Goal: Task Accomplishment & Management: Use online tool/utility

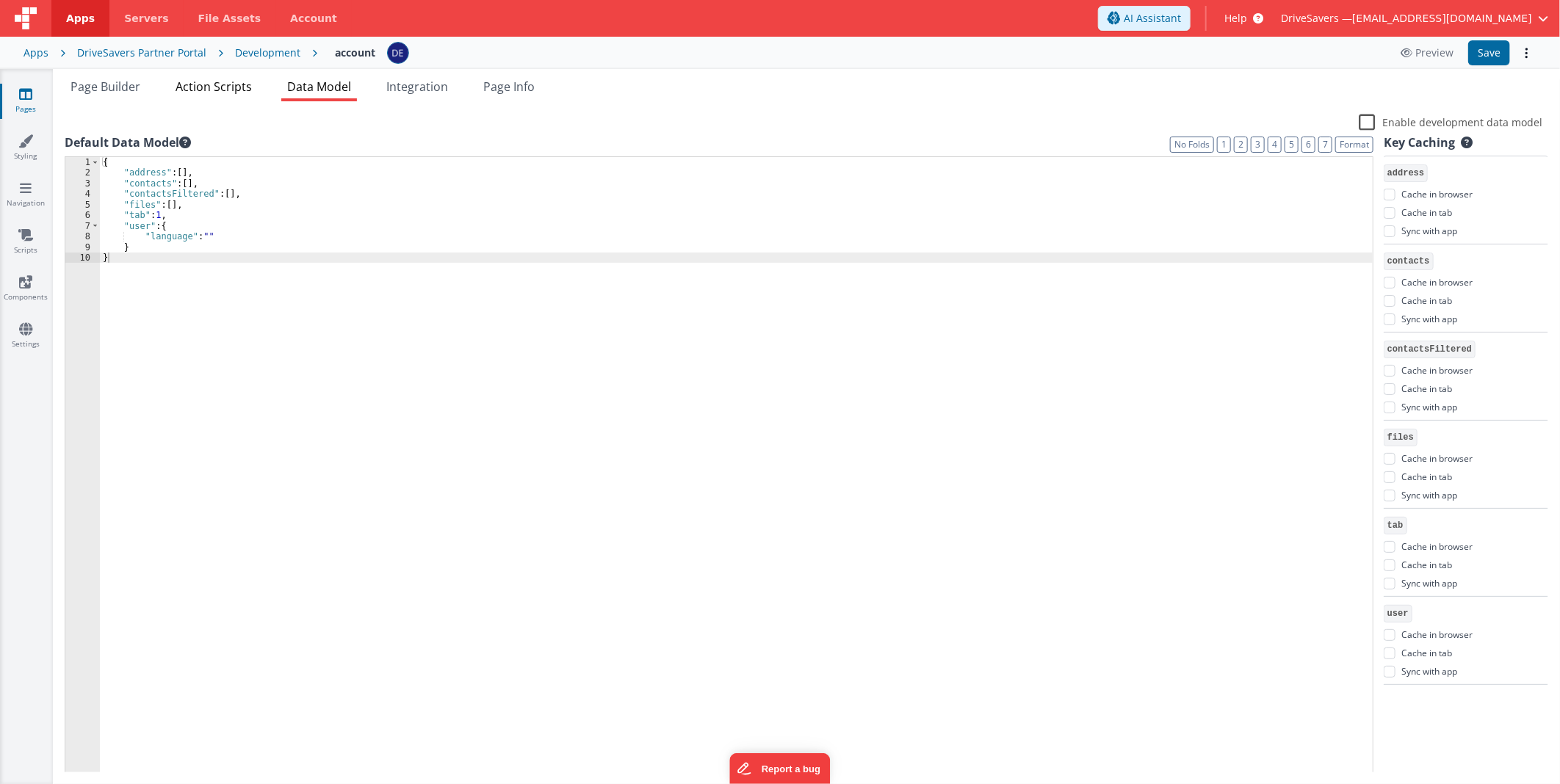
click at [210, 99] on div "Page Builder Action Scripts Data Model Integration Page Info Snippet Library Na…" at bounding box center [806, 430] width 1507 height 706
click at [11, 104] on link "Pages" at bounding box center [25, 101] width 53 height 30
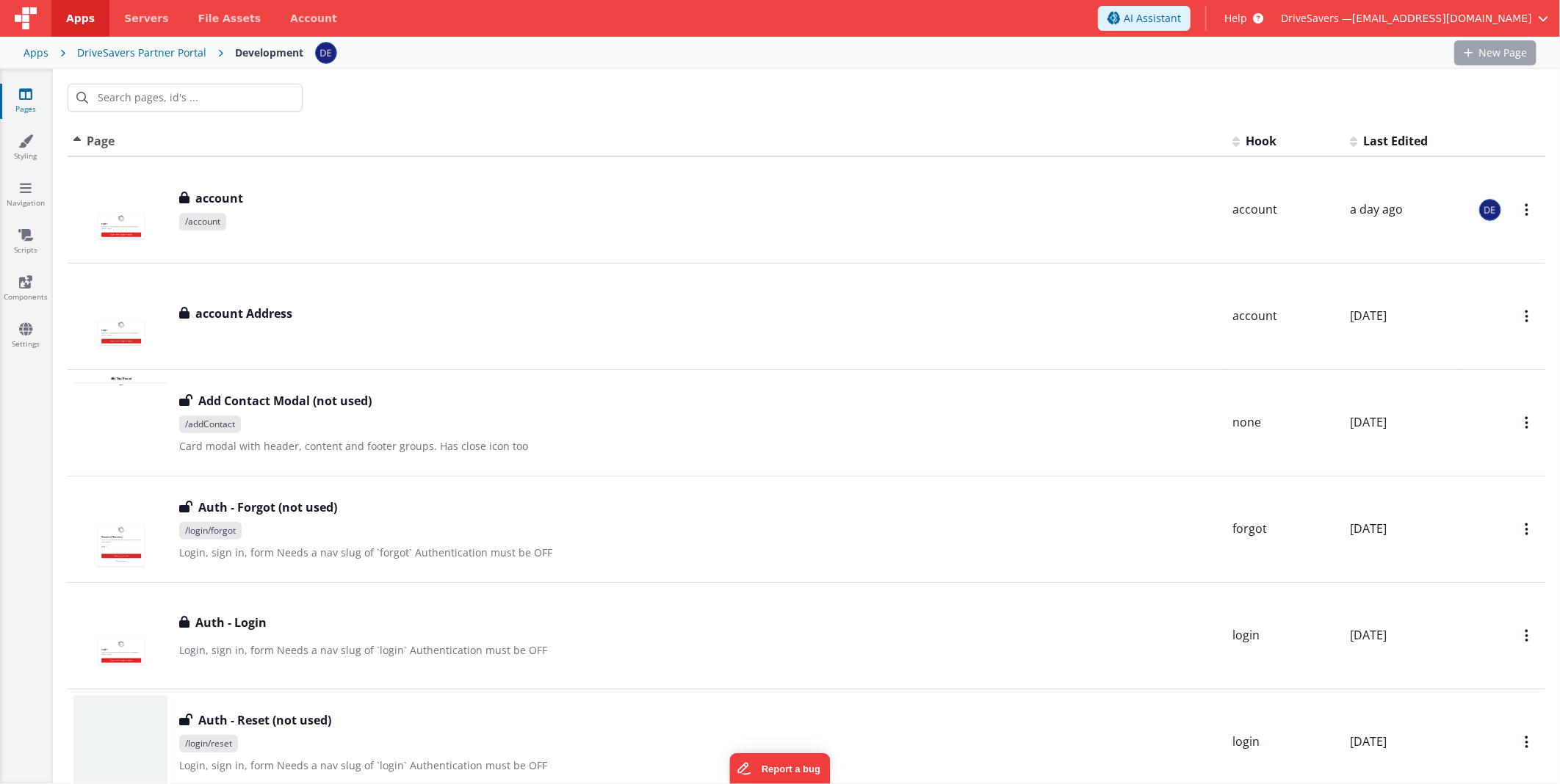
click at [13, 104] on link "Pages" at bounding box center [25, 101] width 53 height 30
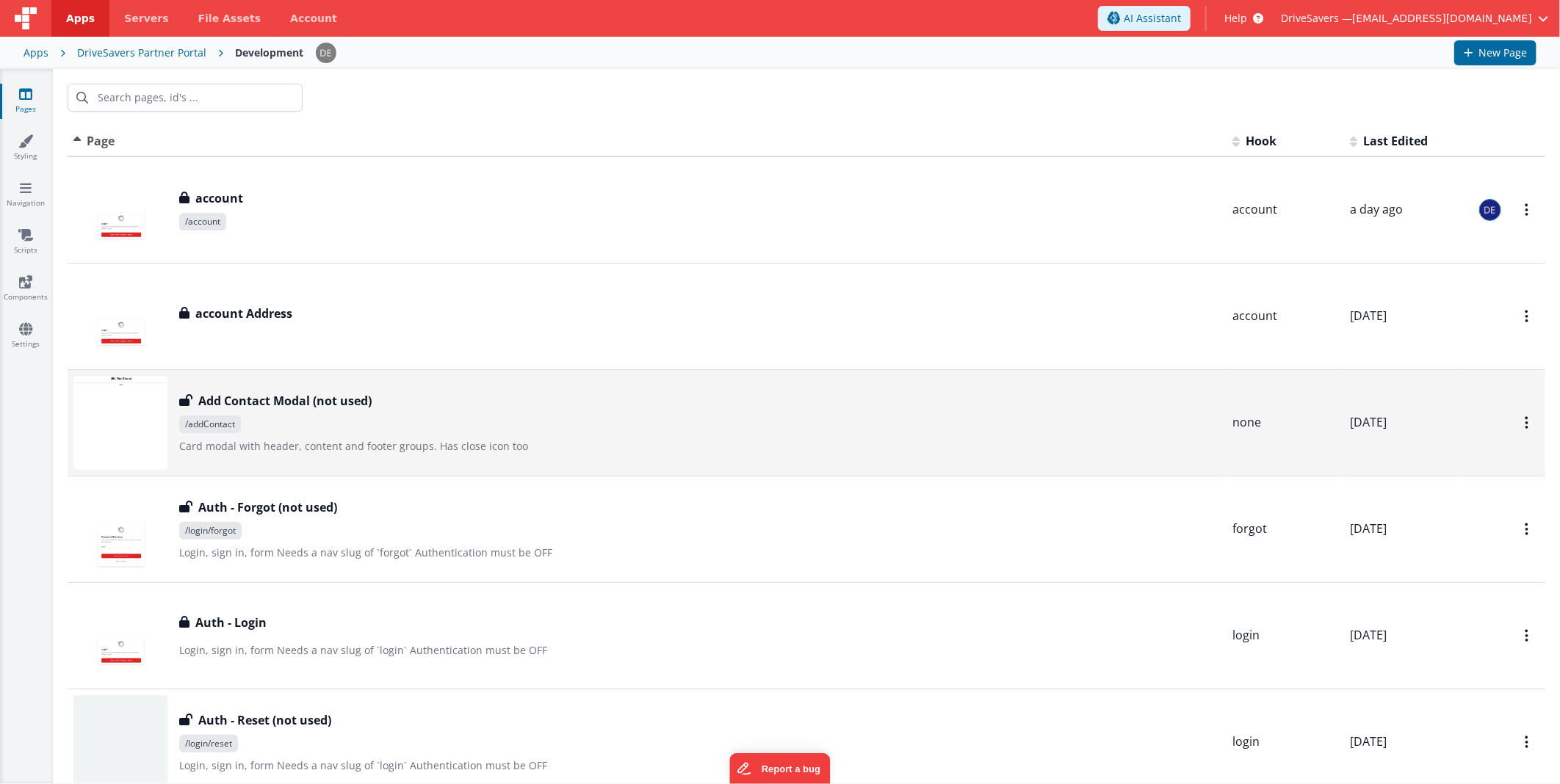
click at [379, 443] on p "Card modal with header, content and footer groups.Has close icon too" at bounding box center [699, 446] width 1041 height 14
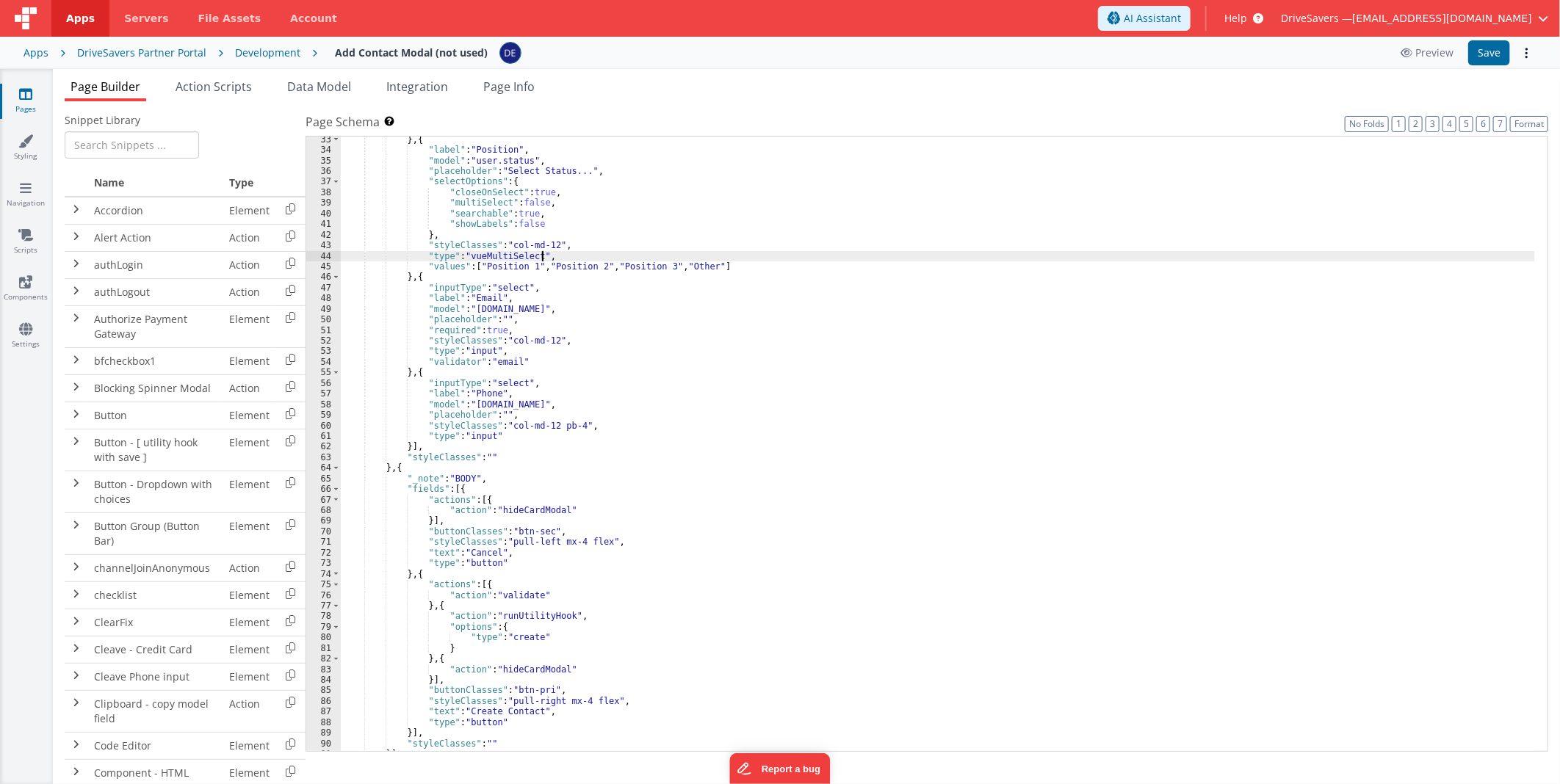
scroll to position [371, 0]
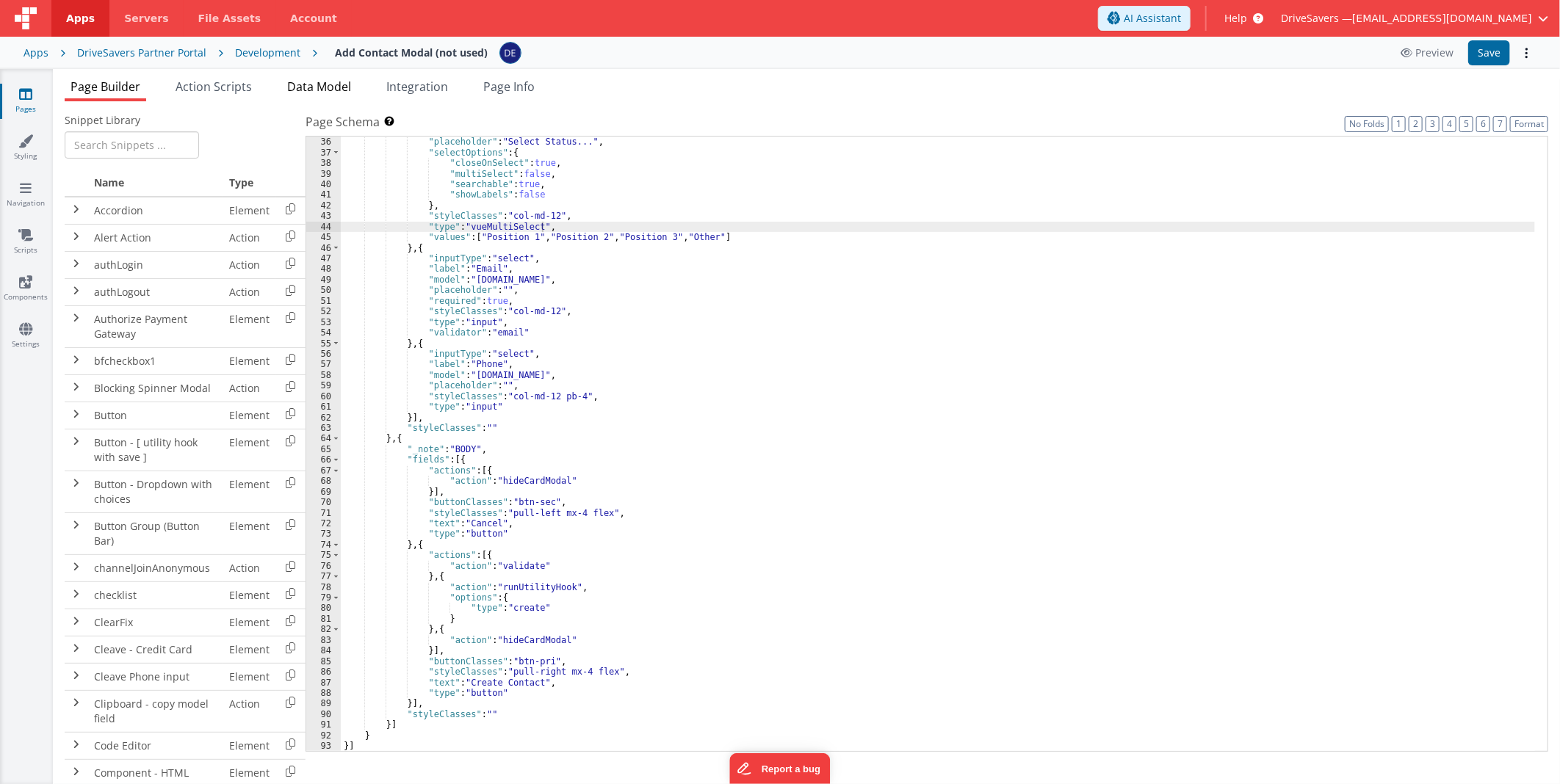
click at [340, 87] on span "Data Model" at bounding box center [319, 87] width 64 height 16
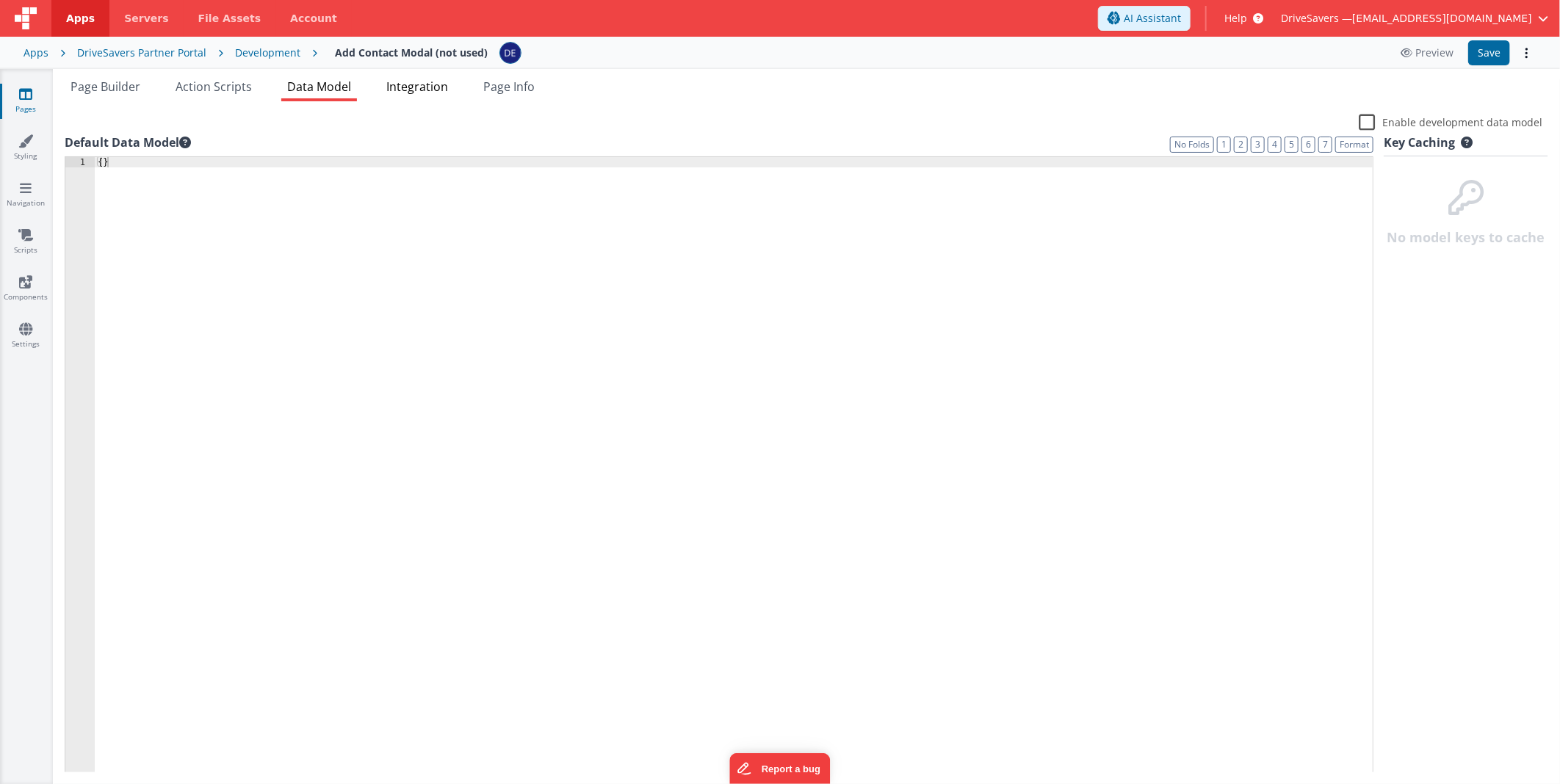
click at [417, 89] on span "Integration" at bounding box center [416, 87] width 62 height 16
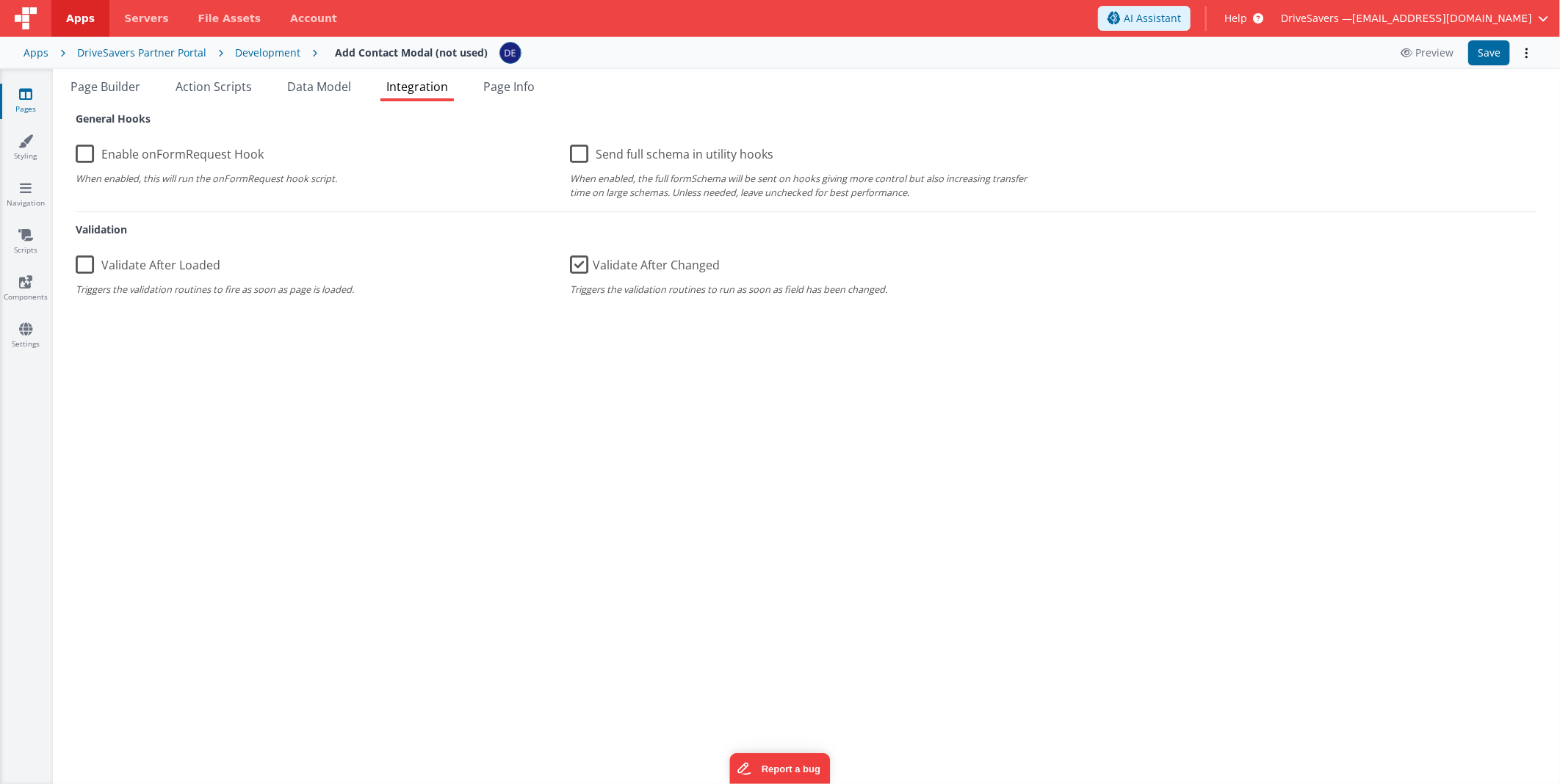
click at [450, 783] on html "Apps Servers File Assets Account Some FUTURE Slot AI Assistant Help DriveSavers…" at bounding box center [780, 392] width 1560 height 784
click at [528, 81] on span "Page Info" at bounding box center [509, 87] width 51 height 16
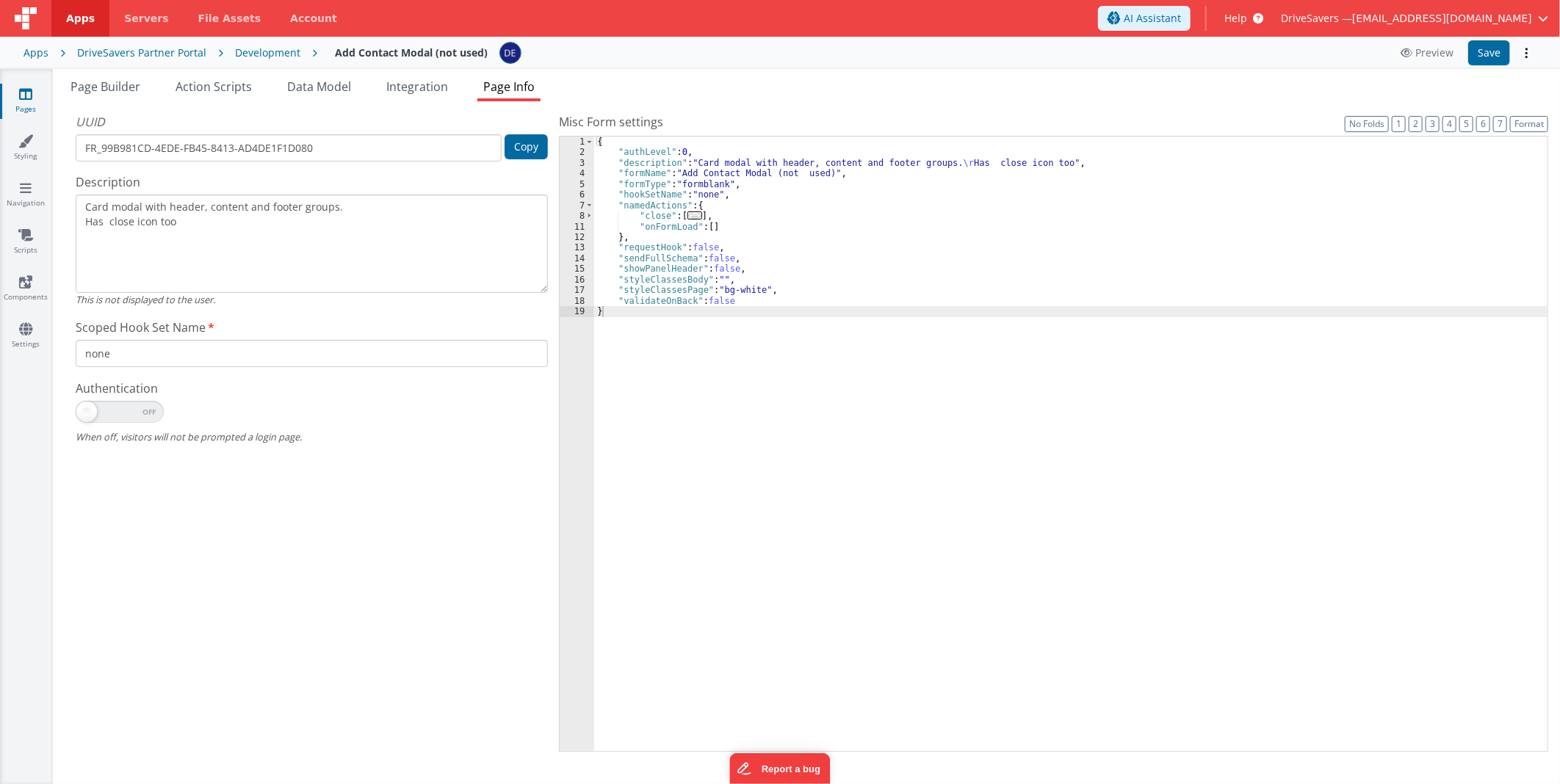
click at [578, 76] on div "Page Builder Action Scripts Data Model Integration Page Info Snippet Library Na…" at bounding box center [806, 426] width 1507 height 715
click at [679, 221] on div "{ "authLevel" : 0 , "description" : "Card modal with header, content and footer…" at bounding box center [1070, 455] width 953 height 636
click at [426, 91] on span "Integration" at bounding box center [416, 87] width 62 height 16
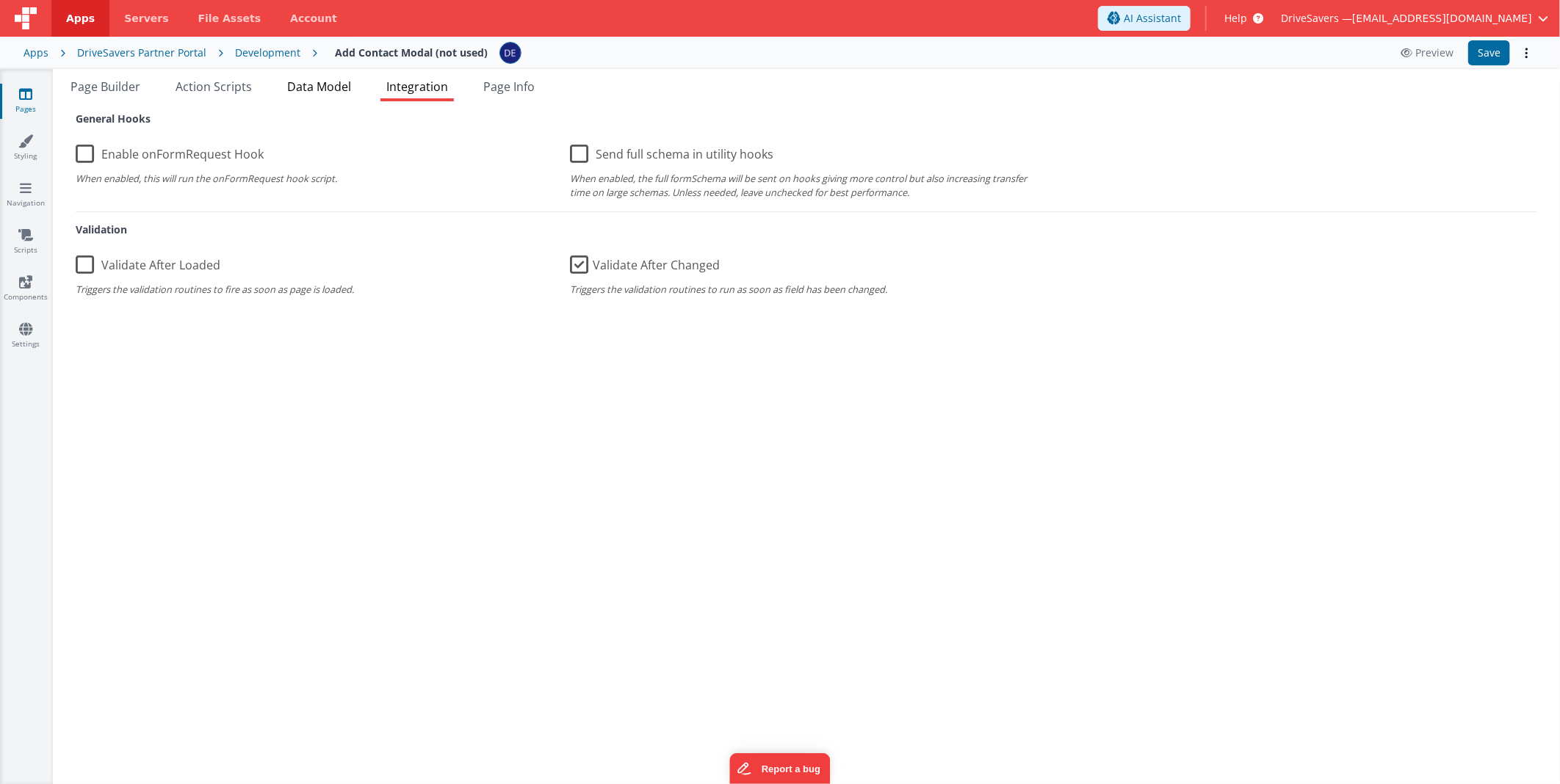
click at [326, 92] on span "Data Model" at bounding box center [319, 87] width 64 height 16
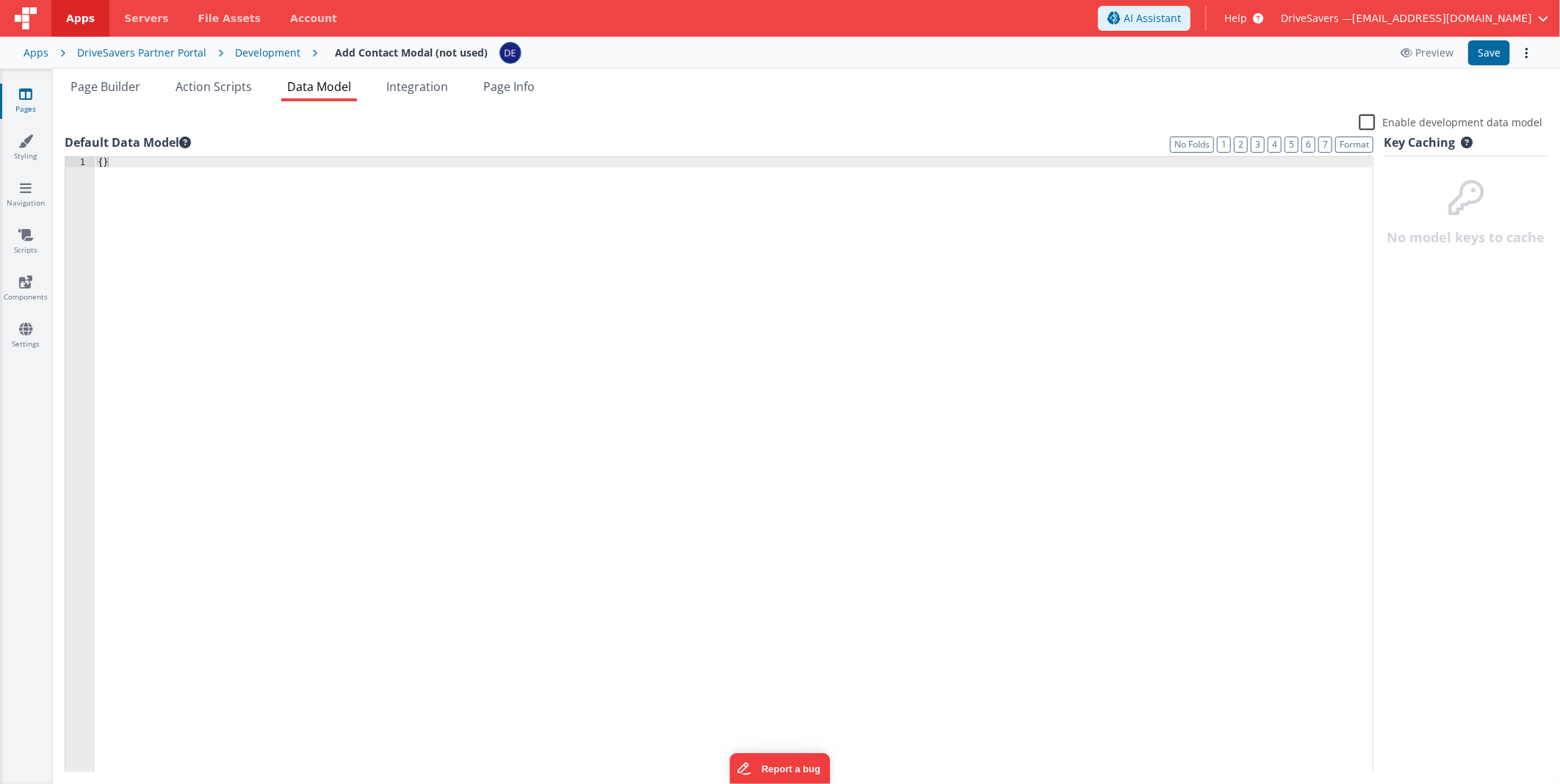
click at [262, 89] on ul "Page Builder Action Scripts Data Model Integration Page Info" at bounding box center [806, 89] width 1507 height 23
click at [122, 89] on span "Page Builder" at bounding box center [106, 87] width 70 height 16
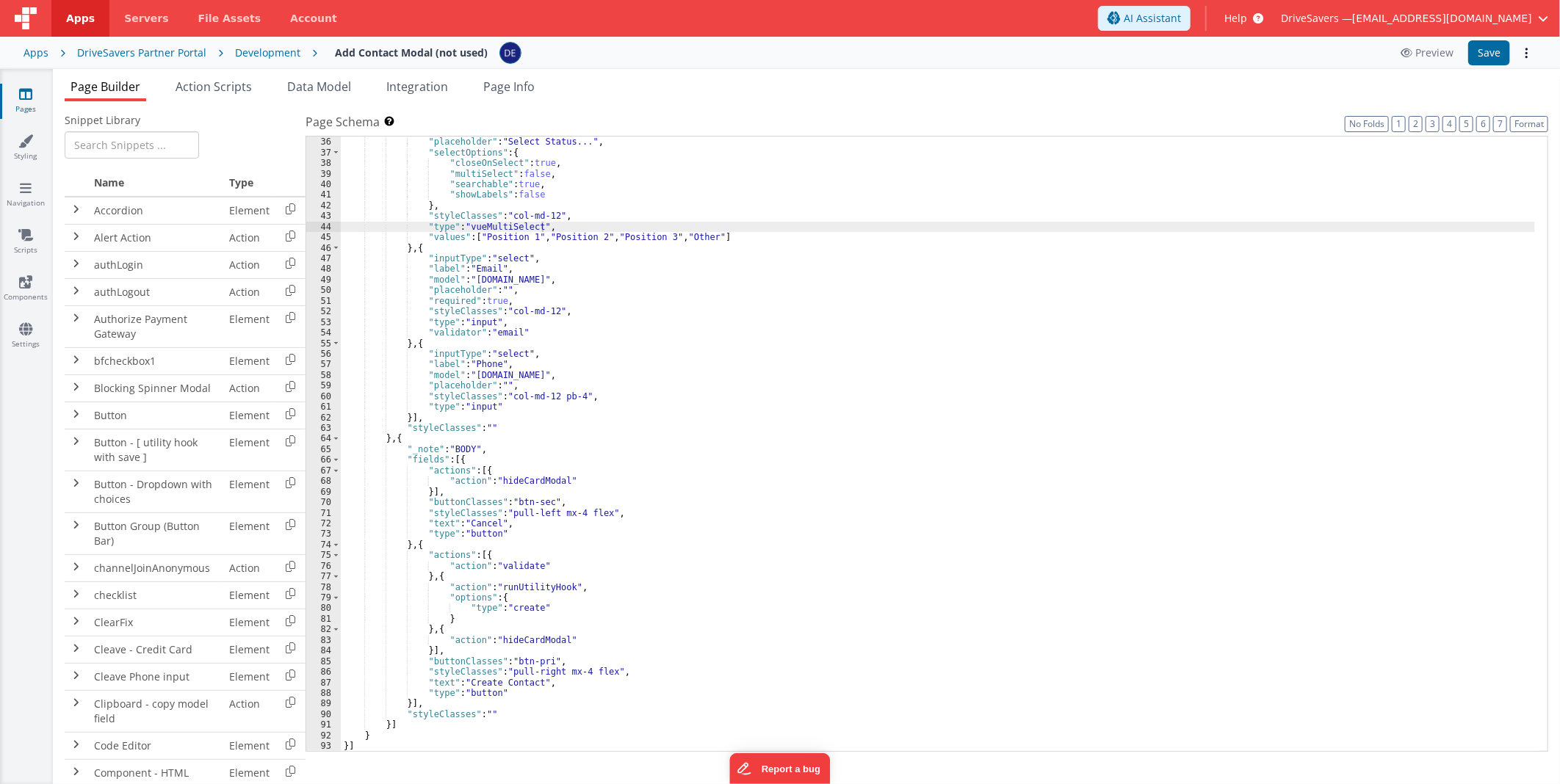
click at [438, 401] on div ""model" : "user.status" , "placeholder" : "Select Status..." , "selectOptions" …" at bounding box center [937, 444] width 1194 height 636
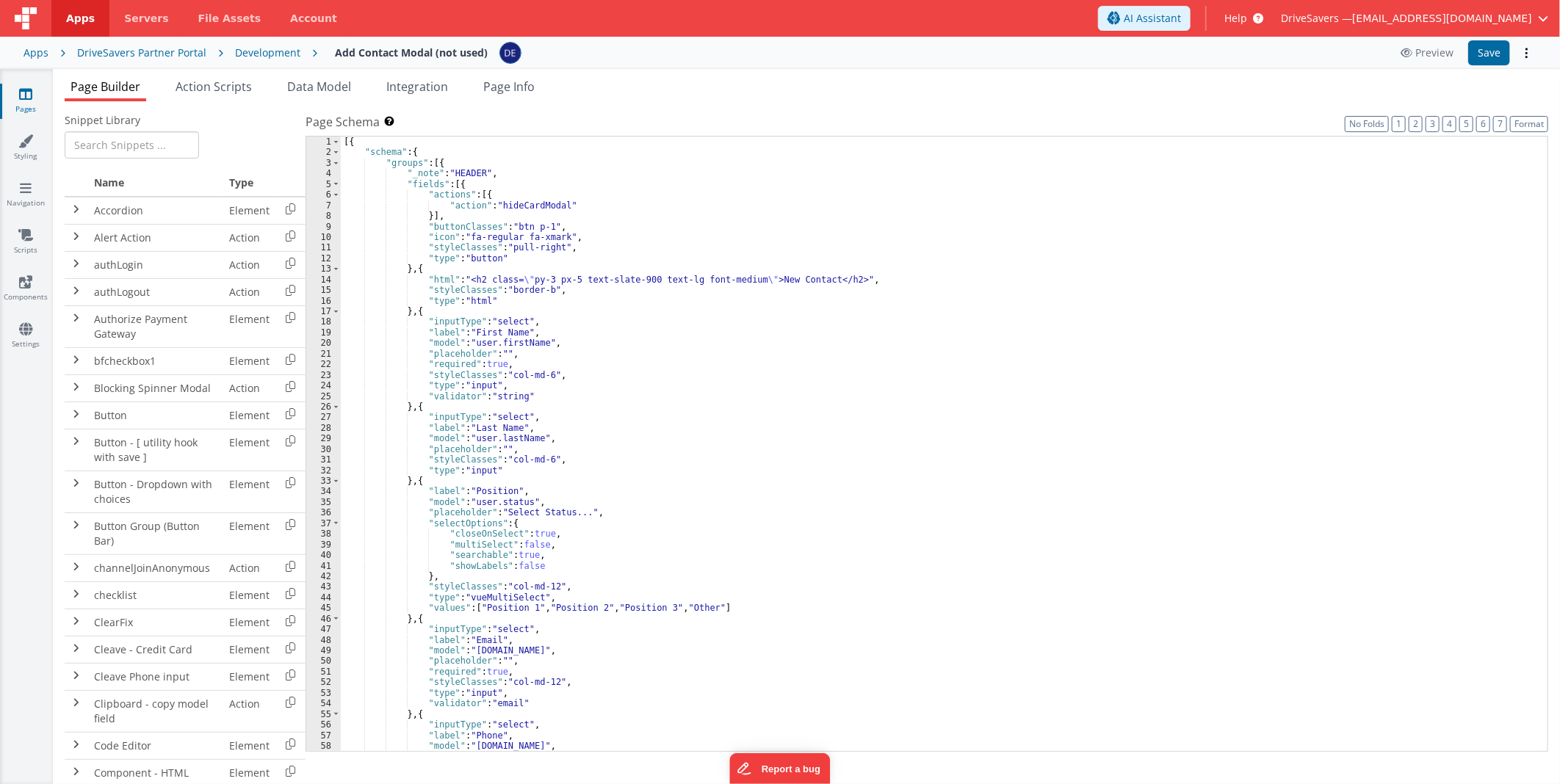
scroll to position [0, 0]
click at [437, 390] on div "[{ "schema" : { "groups" : [{ "_note" : "HEADER" , "fields" : [{ "actions" : [{…" at bounding box center [937, 455] width 1194 height 636
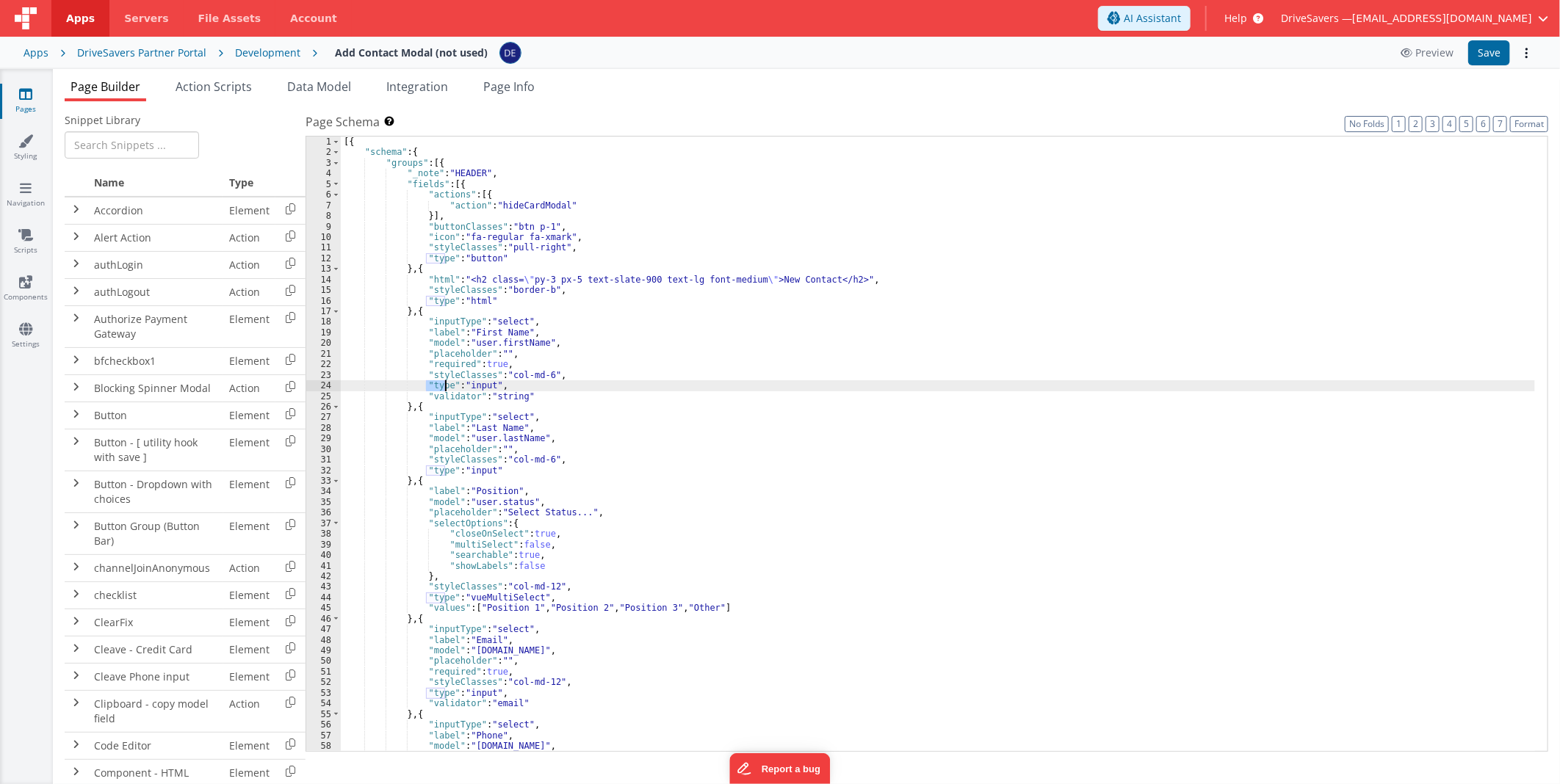
click at [437, 390] on div "[{ "schema" : { "groups" : [{ "_note" : "HEADER" , "fields" : [{ "actions" : [{…" at bounding box center [937, 455] width 1194 height 636
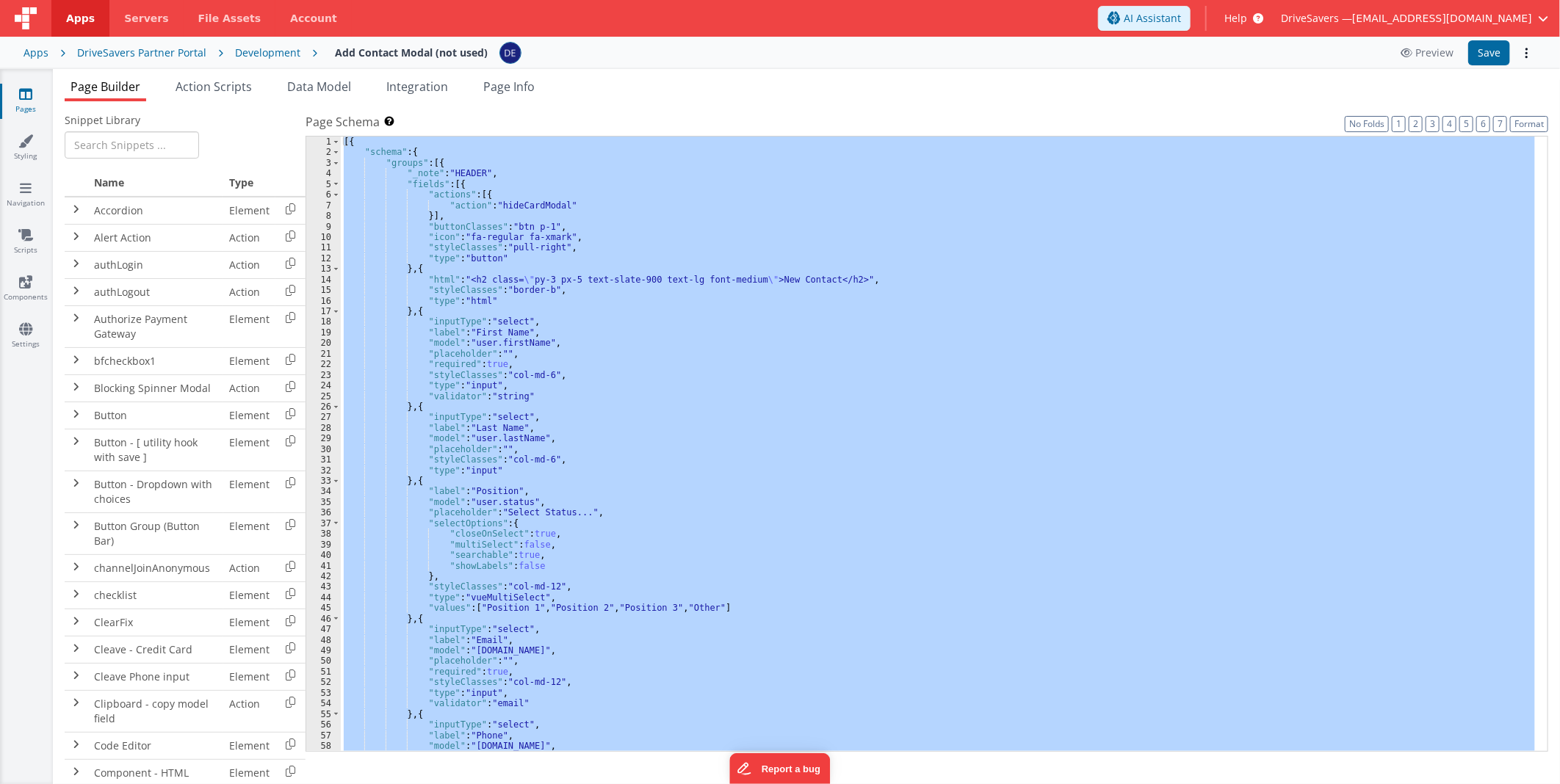
click at [437, 390] on div "[{ "schema" : { "groups" : [{ "_note" : "HEADER" , "fields" : [{ "actions" : [{…" at bounding box center [937, 455] width 1194 height 636
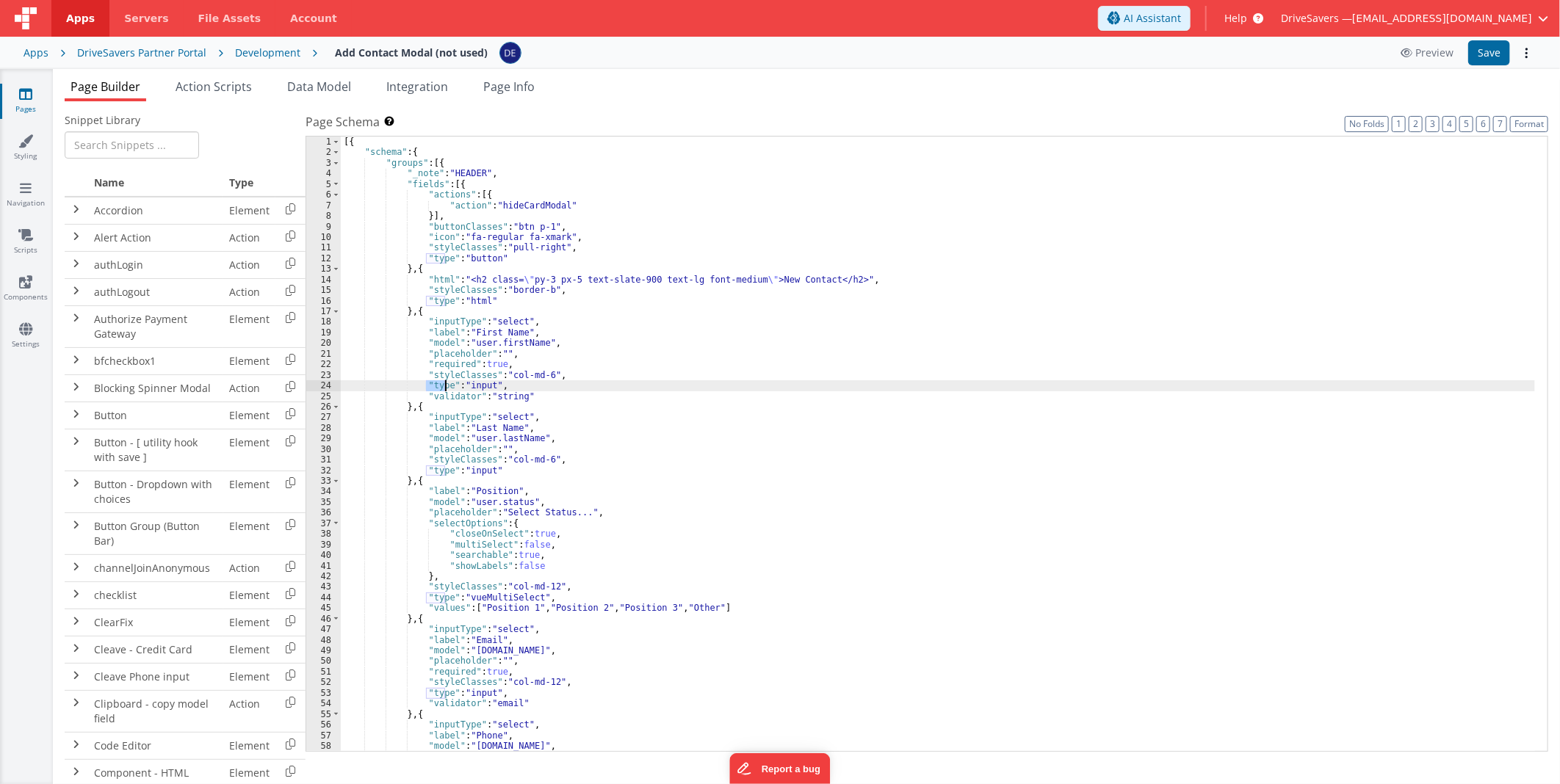
click at [437, 390] on div "[{ "schema" : { "groups" : [{ "_note" : "HEADER" , "fields" : [{ "actions" : [{…" at bounding box center [937, 455] width 1194 height 636
click at [25, 248] on link "Scripts" at bounding box center [25, 242] width 53 height 30
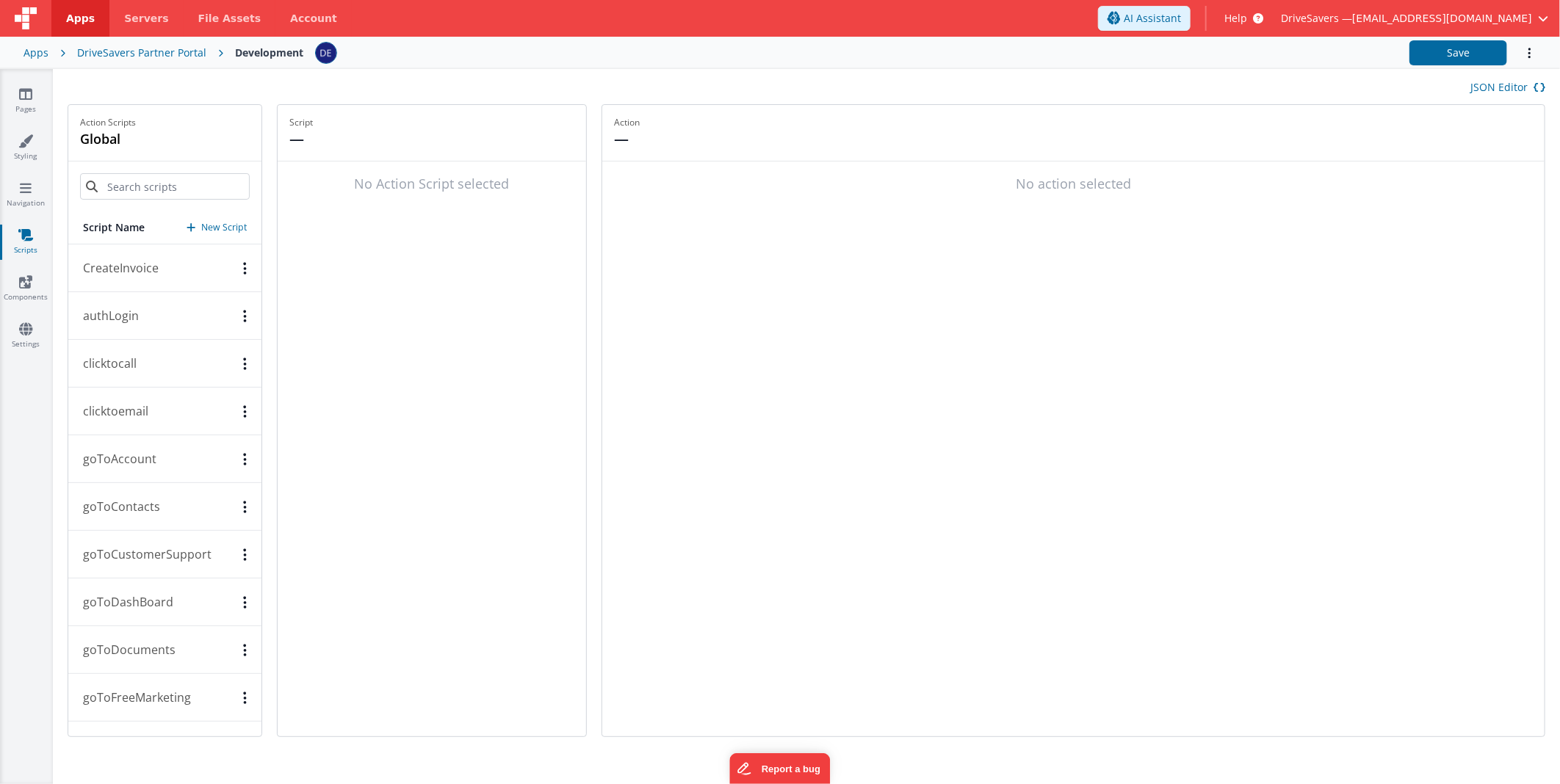
click at [157, 281] on button "CreateInvoice" at bounding box center [165, 268] width 193 height 47
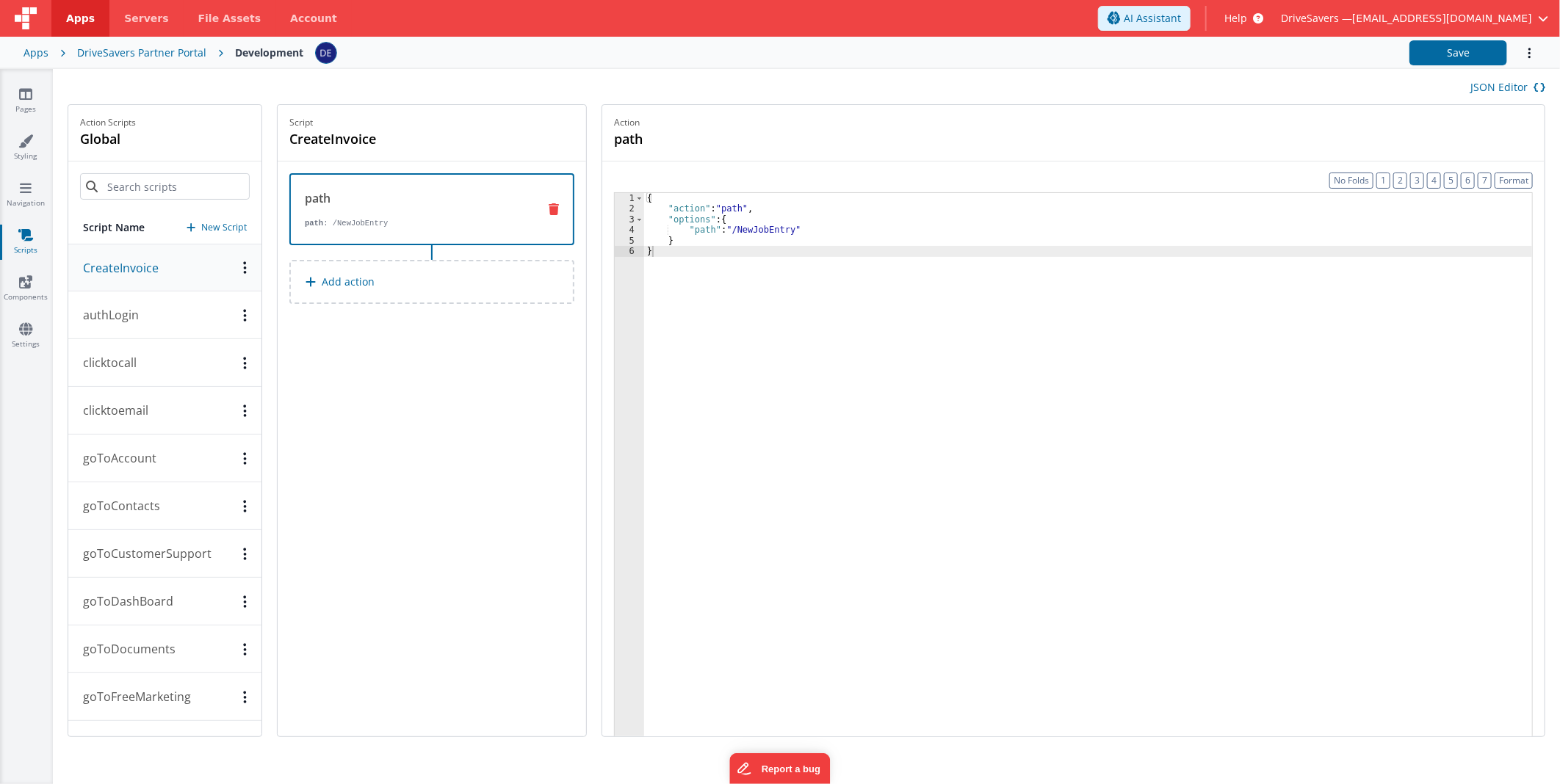
click at [129, 332] on button "authLogin" at bounding box center [165, 315] width 193 height 47
click at [129, 365] on p "clicktocall" at bounding box center [106, 362] width 63 height 18
click at [854, 372] on div "{ "action" : "function" , "function" : "window.location.href = \" tel:[PHONE_NU…" at bounding box center [1087, 498] width 887 height 609
click at [741, 214] on div "{ "action" : "function" , "function" : "window.location.href = \" tel:[PHONE_NU…" at bounding box center [1087, 498] width 887 height 609
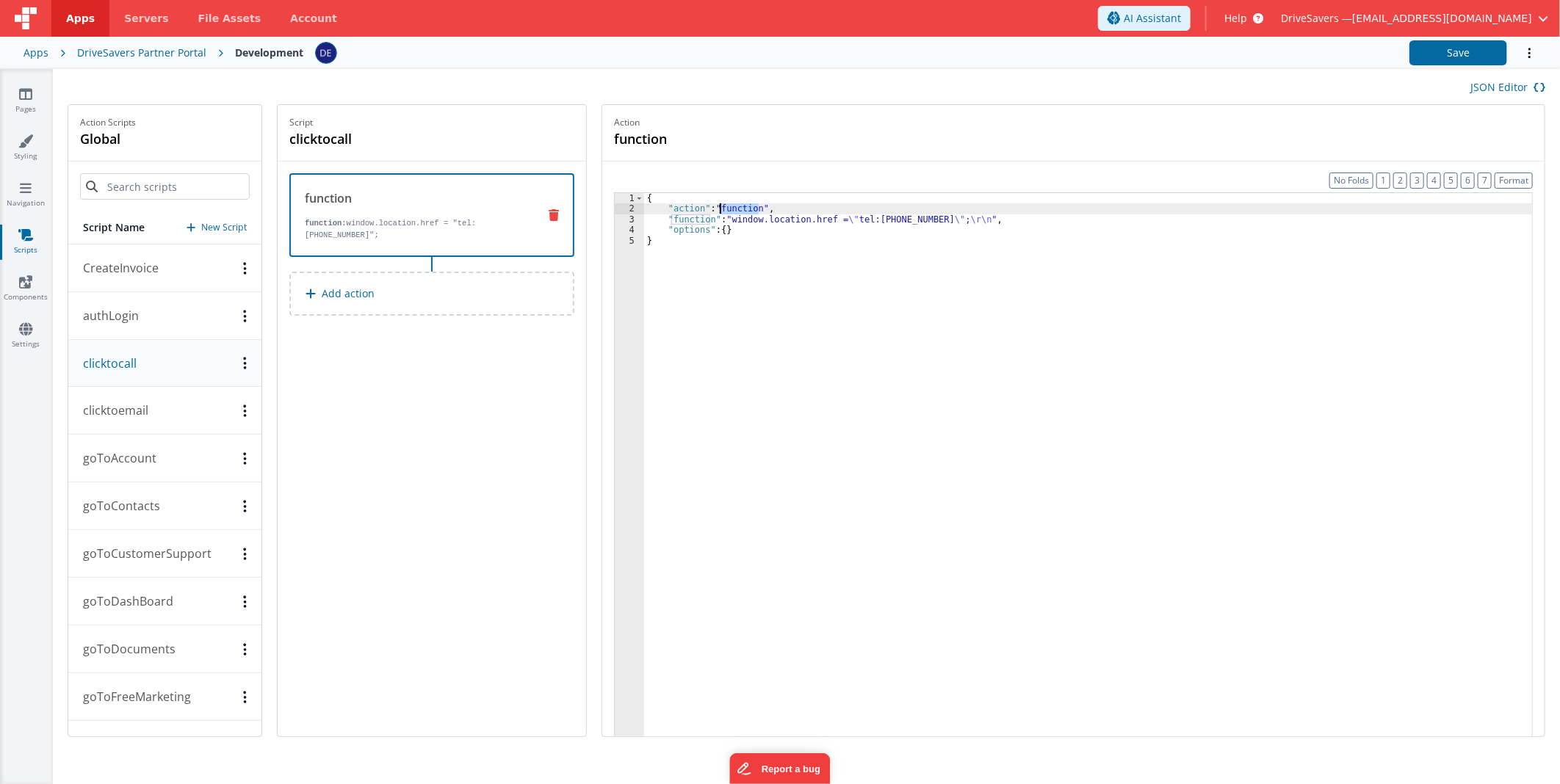
click at [741, 214] on div "{ "action" : "function" , "function" : "window.location.href = \" tel:[PHONE_NU…" at bounding box center [1087, 498] width 887 height 609
click at [742, 217] on div "{ "action" : "function" , "function" : "window.location.href = \" tel:[PHONE_NU…" at bounding box center [1087, 498] width 887 height 609
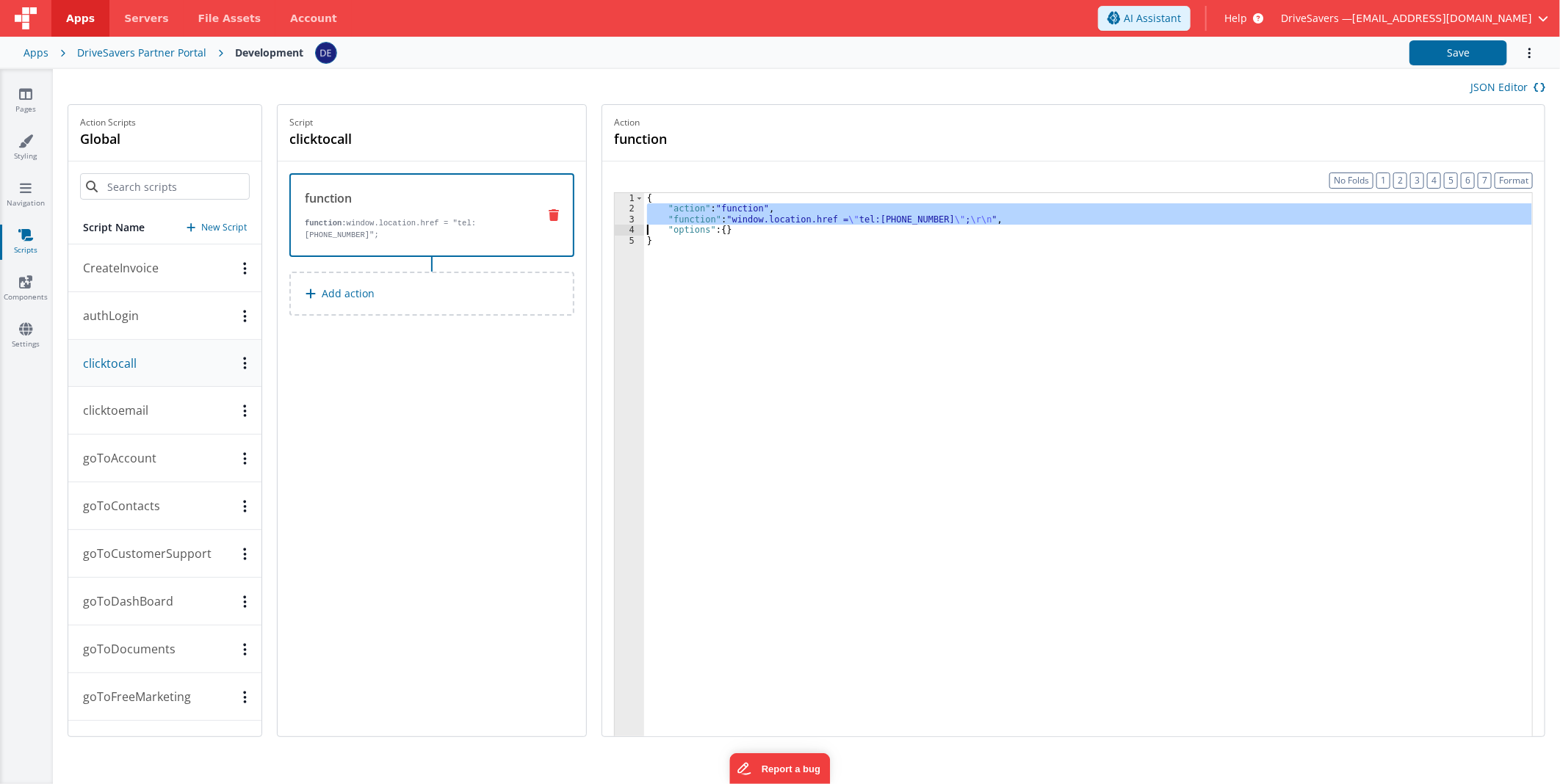
click at [742, 217] on div "{ "action" : "function" , "function" : "window.location.href = \" tel:[PHONE_NU…" at bounding box center [1087, 488] width 887 height 589
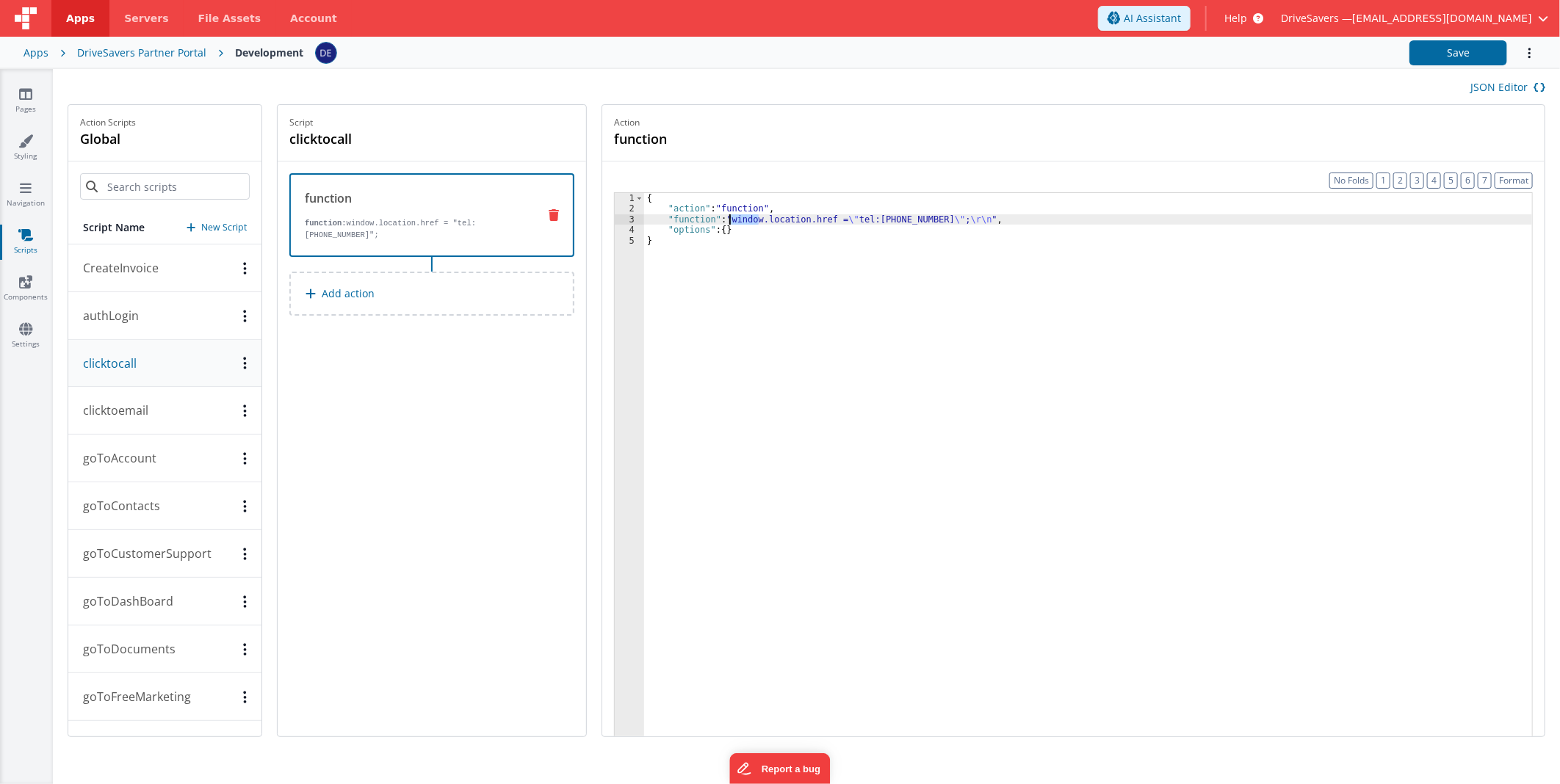
click at [742, 217] on div "{ "action" : "function" , "function" : "window.location.href = \" tel:[PHONE_NU…" at bounding box center [1087, 498] width 887 height 609
click at [742, 217] on div "{ "action" : "function" , "function" : "window.location.href = \" tel:[PHONE_NU…" at bounding box center [1087, 488] width 887 height 589
click at [742, 217] on div "{ "action" : "function" , "function" : "window.location.href = \" tel:[PHONE_NU…" at bounding box center [1087, 498] width 887 height 609
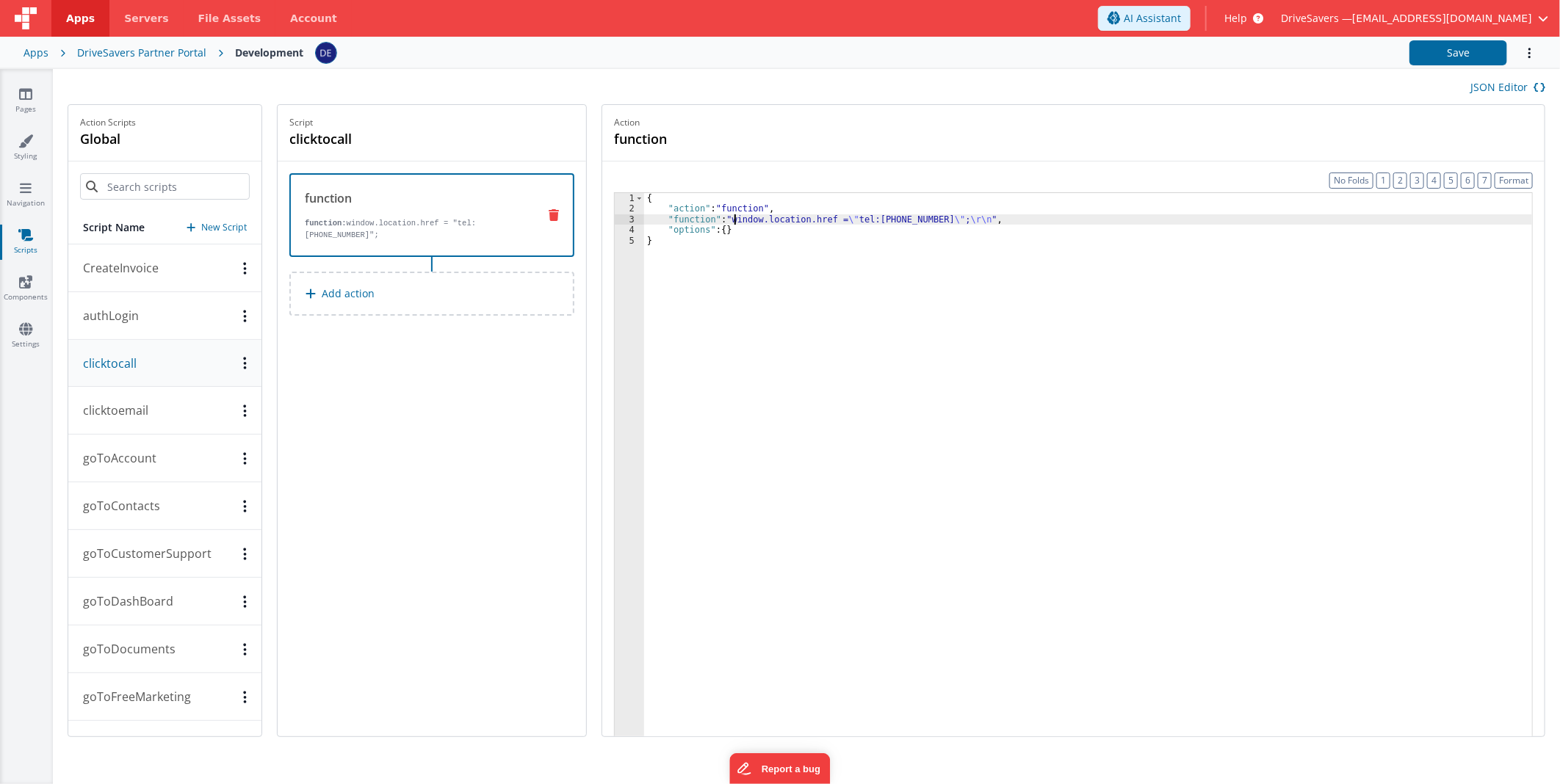
click at [742, 217] on div "{ "action" : "function" , "function" : "window.location.href = \" tel:[PHONE_NU…" at bounding box center [1087, 498] width 887 height 609
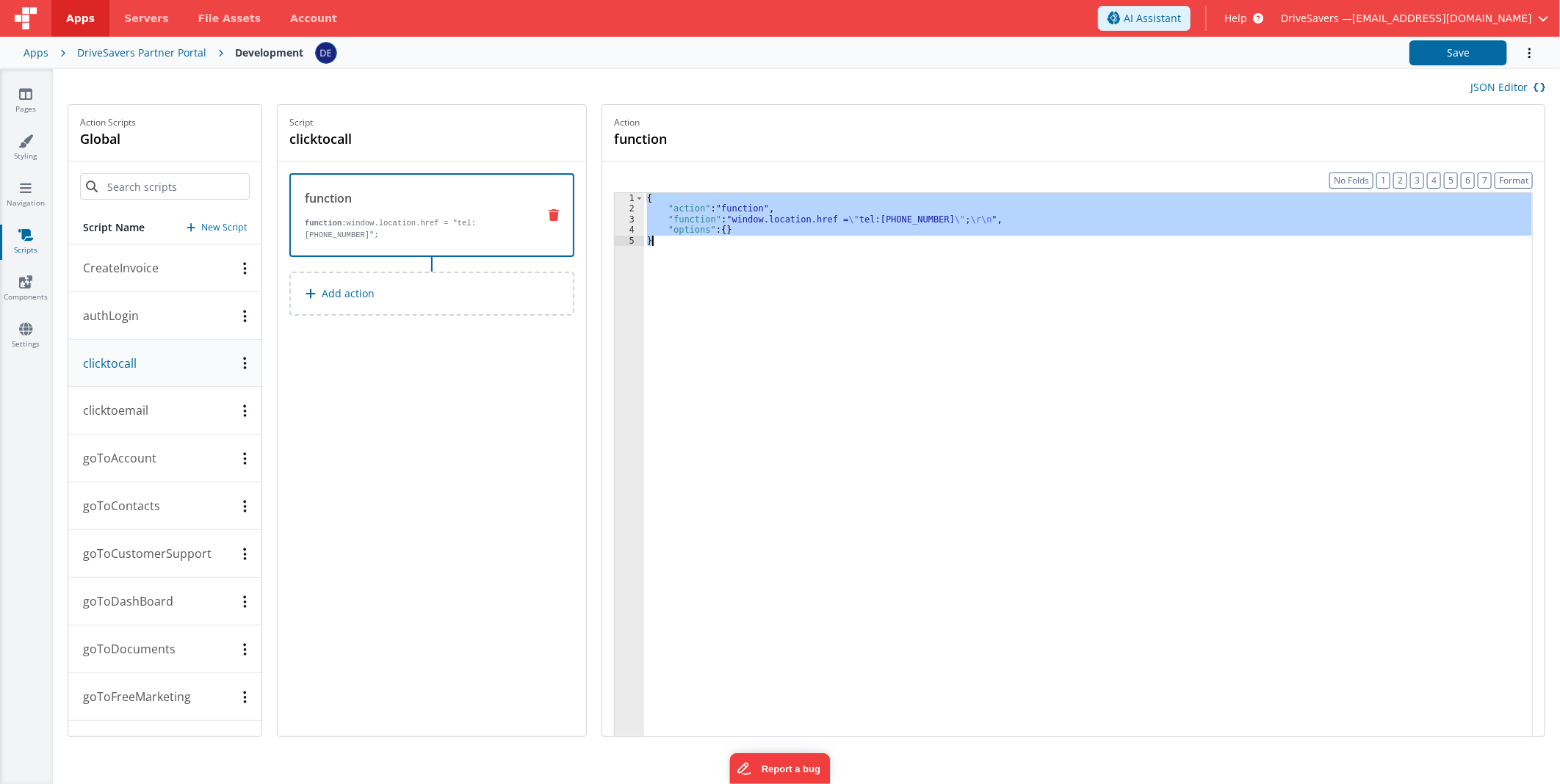
click at [742, 217] on div "{ "action" : "function" , "function" : "window.location.href = \" tel:[PHONE_NU…" at bounding box center [1087, 498] width 887 height 609
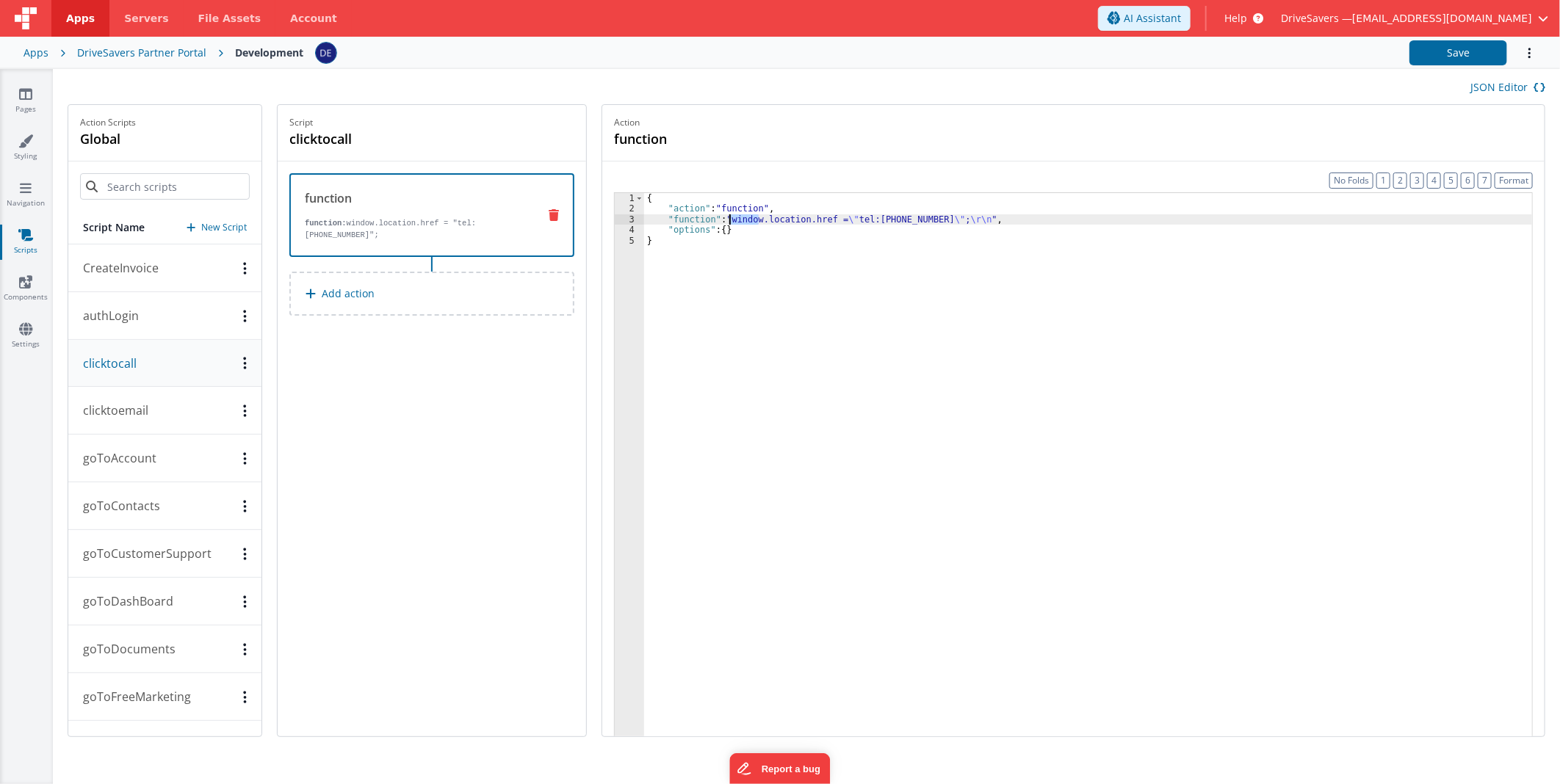
click at [742, 217] on div "{ "action" : "function" , "function" : "window.location.href = \" tel:[PHONE_NU…" at bounding box center [1087, 498] width 887 height 609
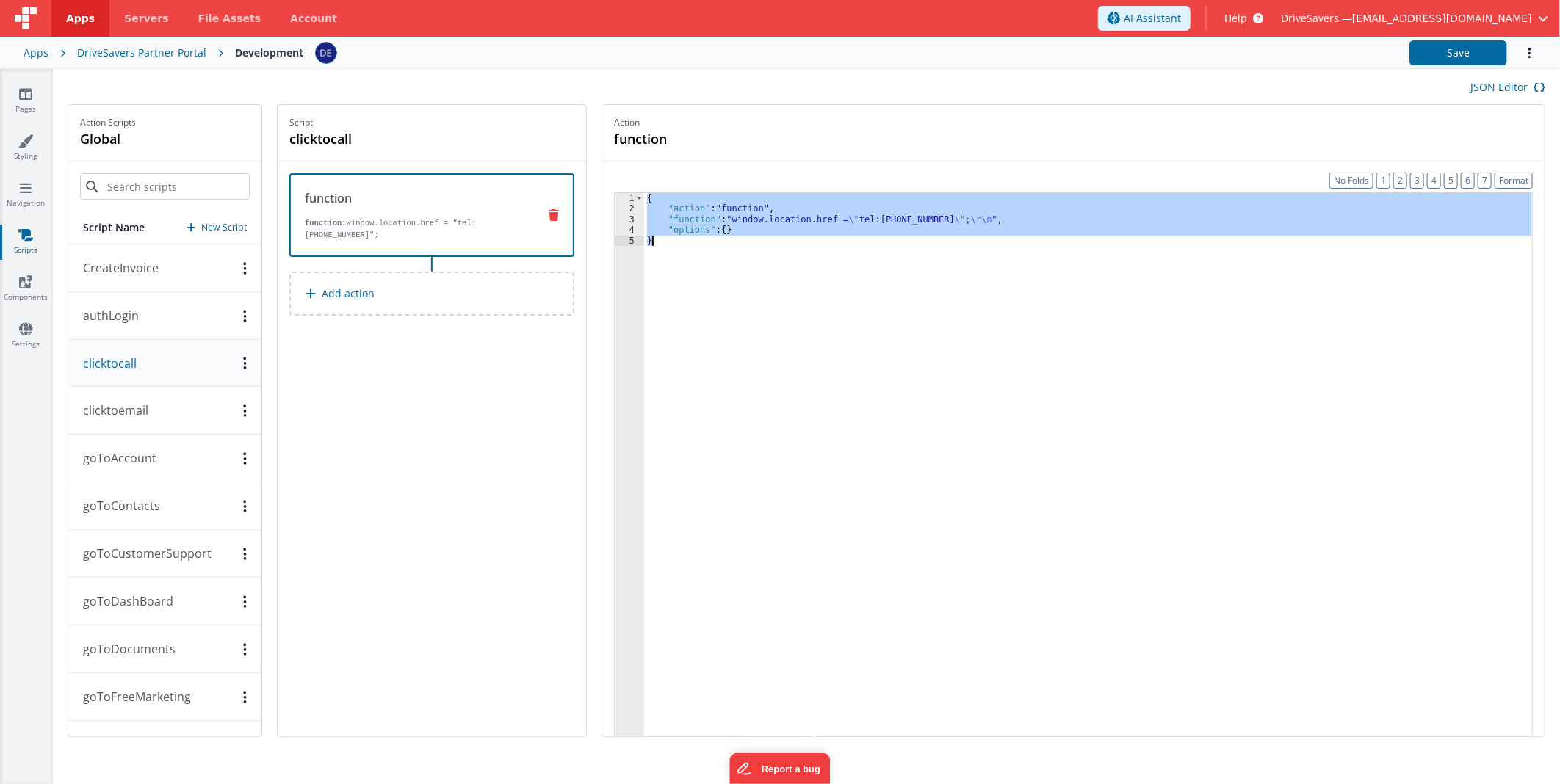
click at [742, 217] on div "{ "action" : "function" , "function" : "window.location.href = \" tel:[PHONE_NU…" at bounding box center [1087, 498] width 887 height 609
click at [742, 218] on div "{ "action" : "function" , "function" : "window.location.href = \" tel:[PHONE_NU…" at bounding box center [1087, 498] width 887 height 609
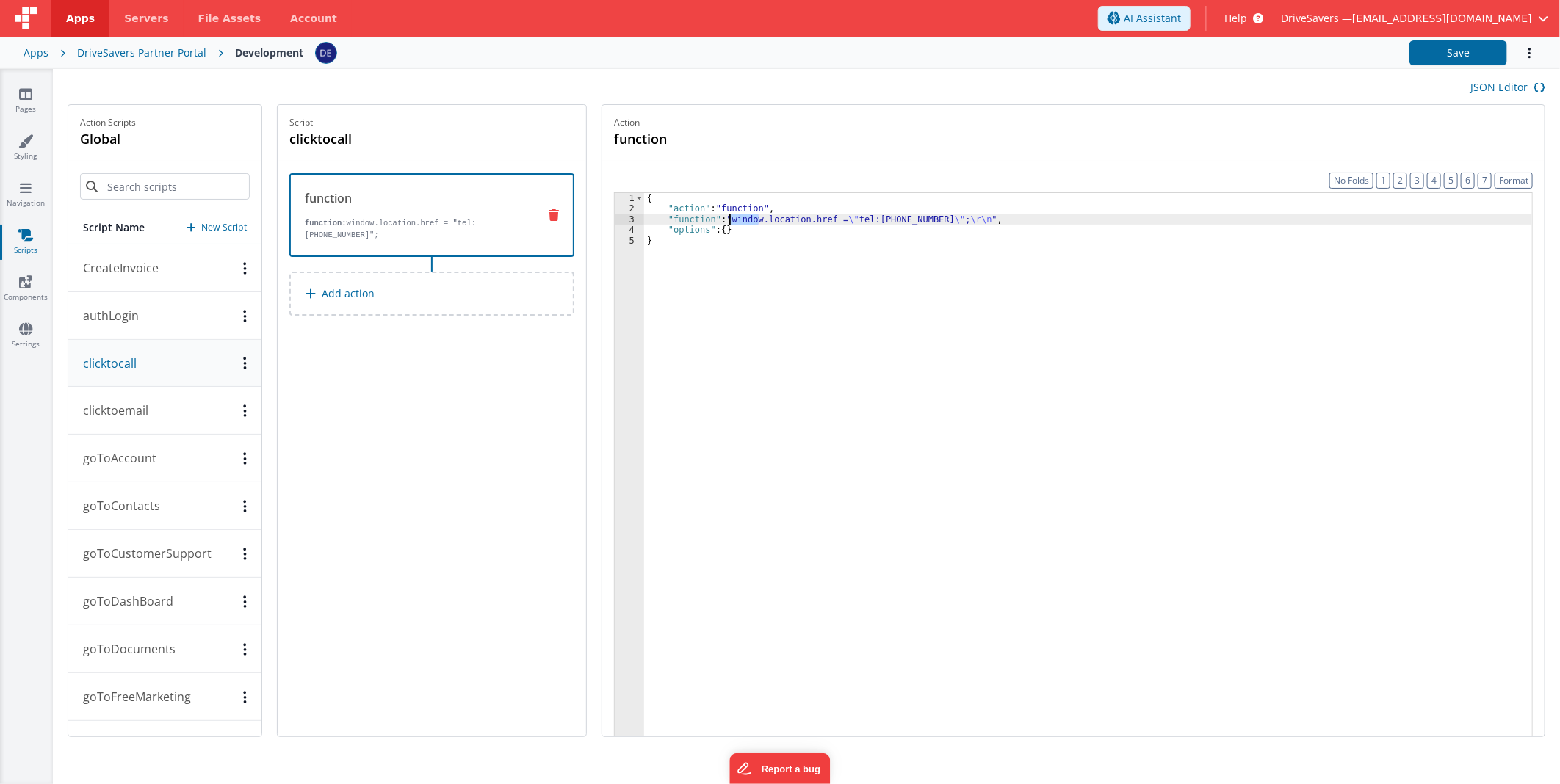
click at [742, 218] on div "{ "action" : "function" , "function" : "window.location.href = \" tel:[PHONE_NU…" at bounding box center [1087, 498] width 887 height 609
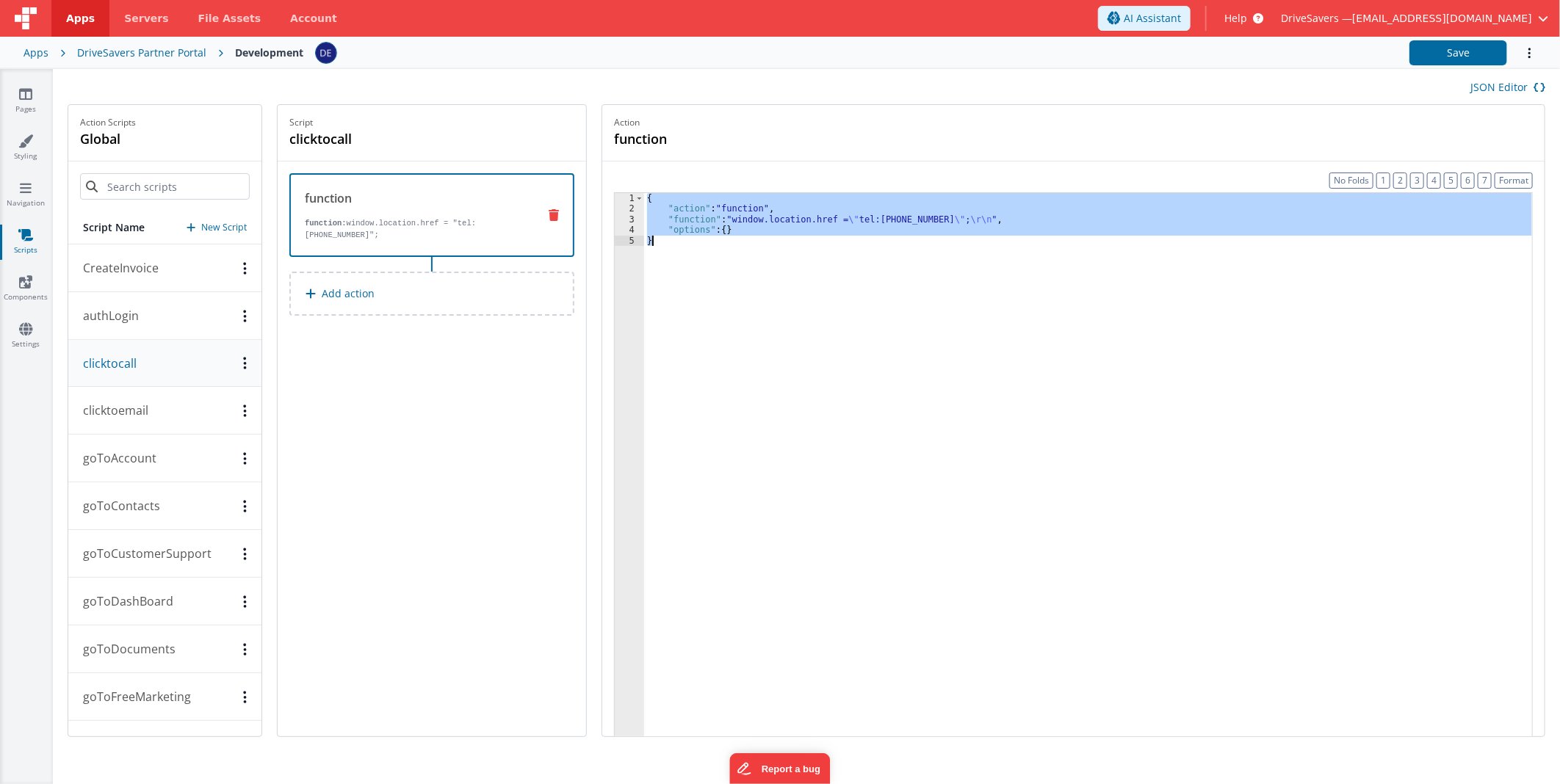
click at [742, 218] on div "{ "action" : "function" , "function" : "window.location.href = \" tel:[PHONE_NU…" at bounding box center [1087, 498] width 887 height 609
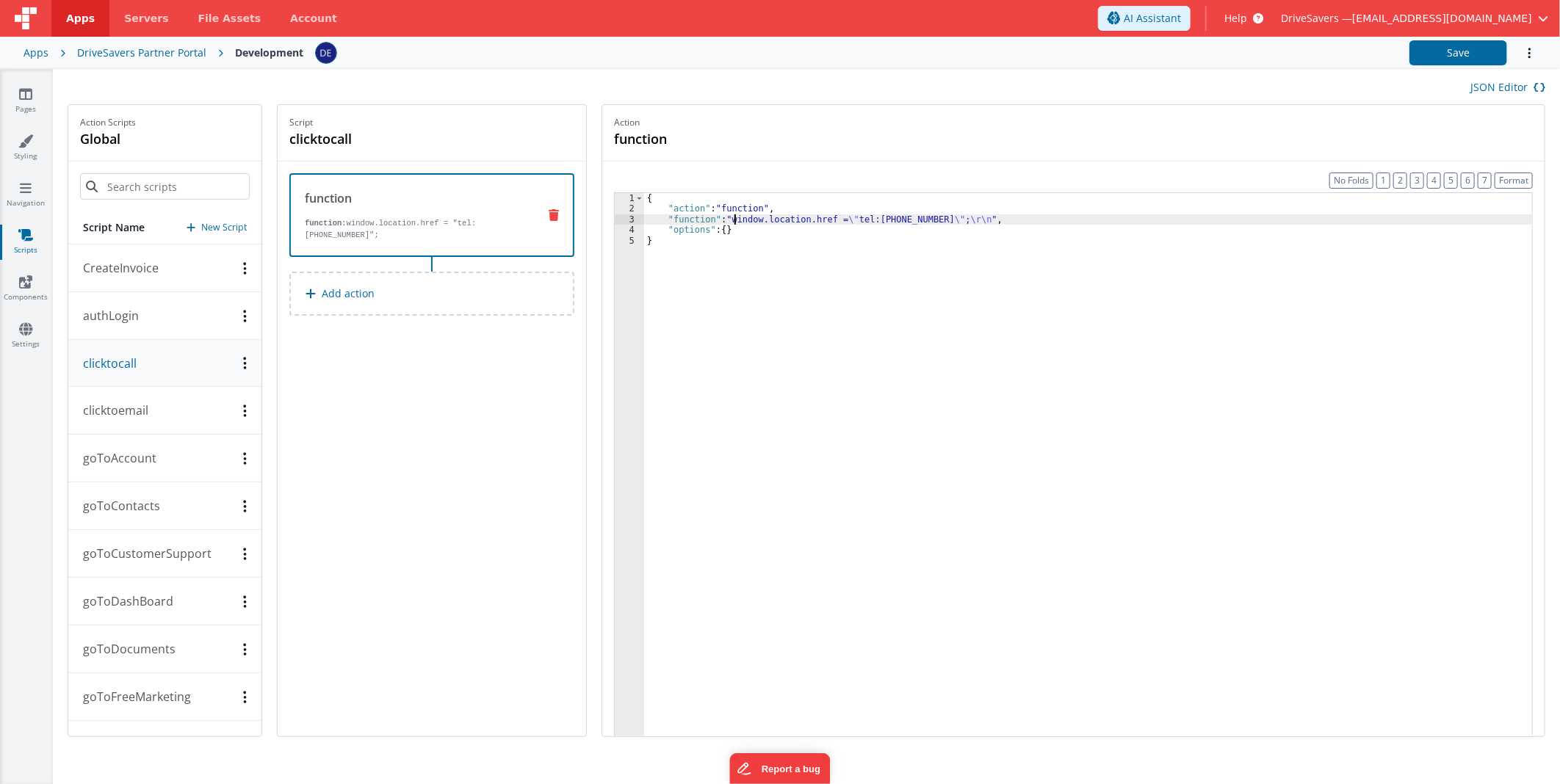
click at [128, 413] on p "clicktoemail" at bounding box center [111, 411] width 74 height 18
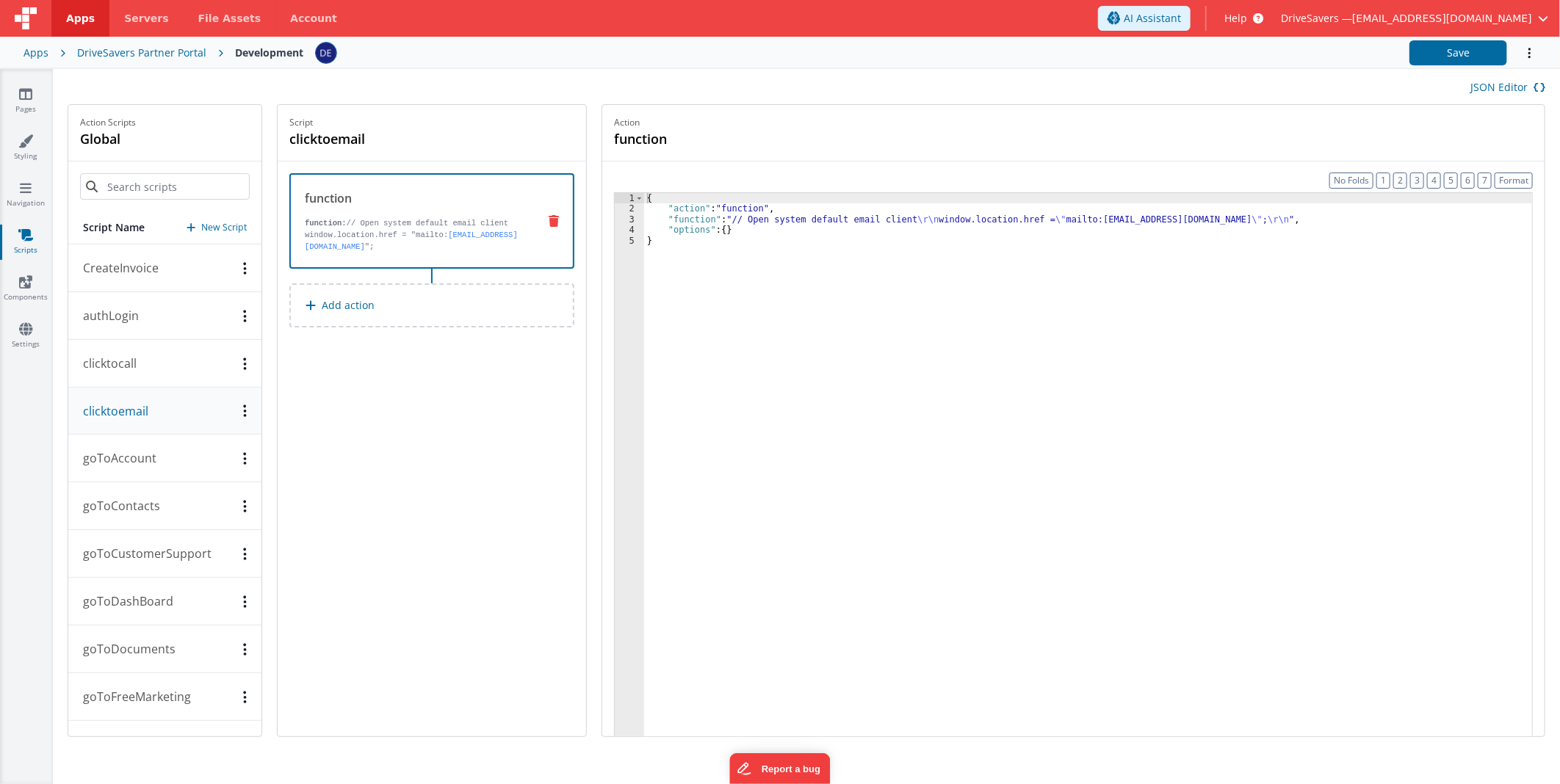
click at [131, 458] on p "goToAccount" at bounding box center [116, 458] width 82 height 18
click at [126, 504] on p "goToContacts" at bounding box center [117, 506] width 86 height 18
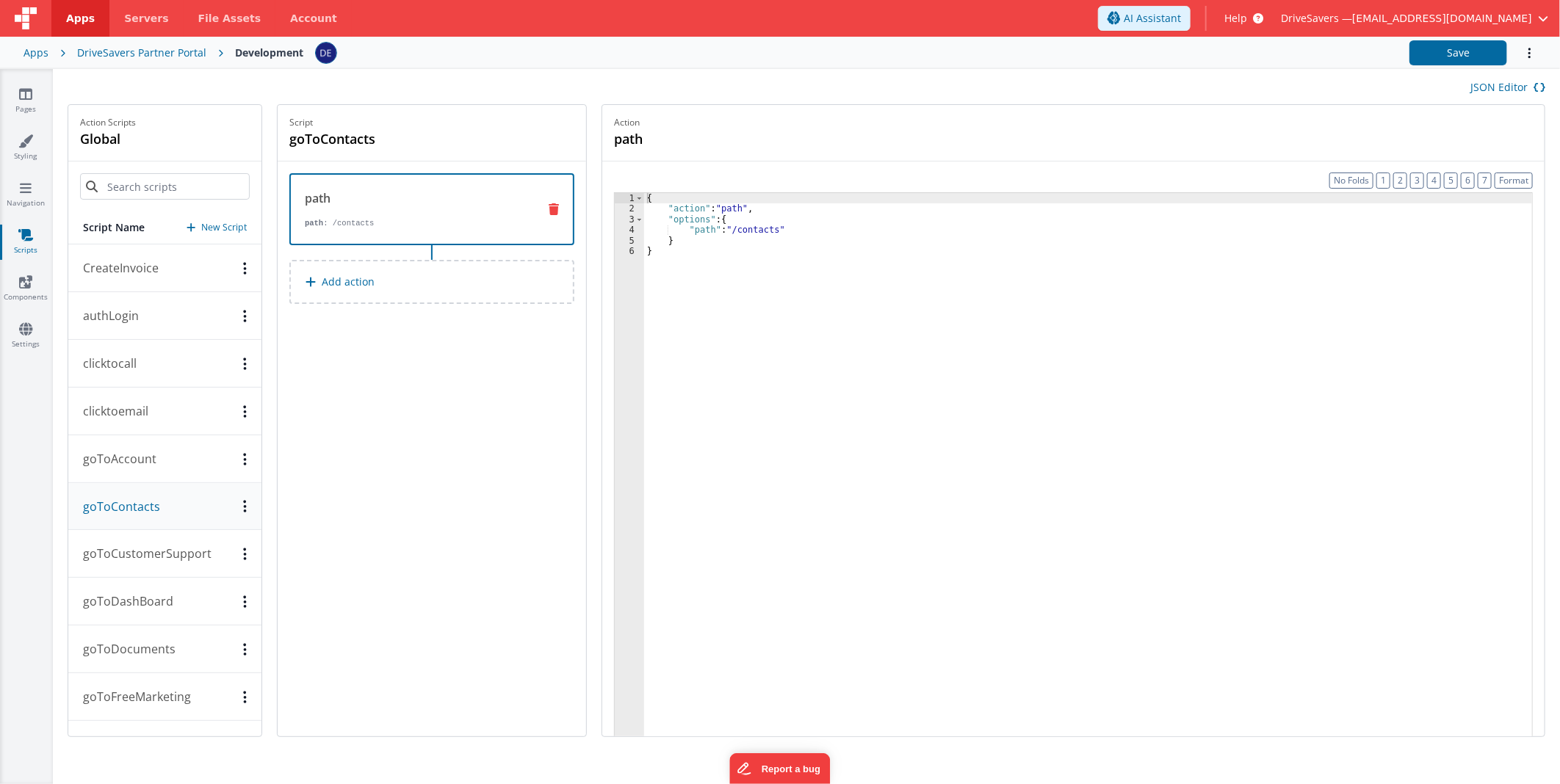
click at [128, 523] on button "goToContacts" at bounding box center [165, 507] width 193 height 47
click at [124, 562] on p "goToCustomerSupport" at bounding box center [142, 553] width 137 height 18
click at [120, 504] on p "goToContacts" at bounding box center [117, 507] width 86 height 18
click at [119, 458] on p "goToAccount" at bounding box center [116, 459] width 82 height 18
click at [120, 585] on button "goToDashBoard" at bounding box center [165, 601] width 193 height 47
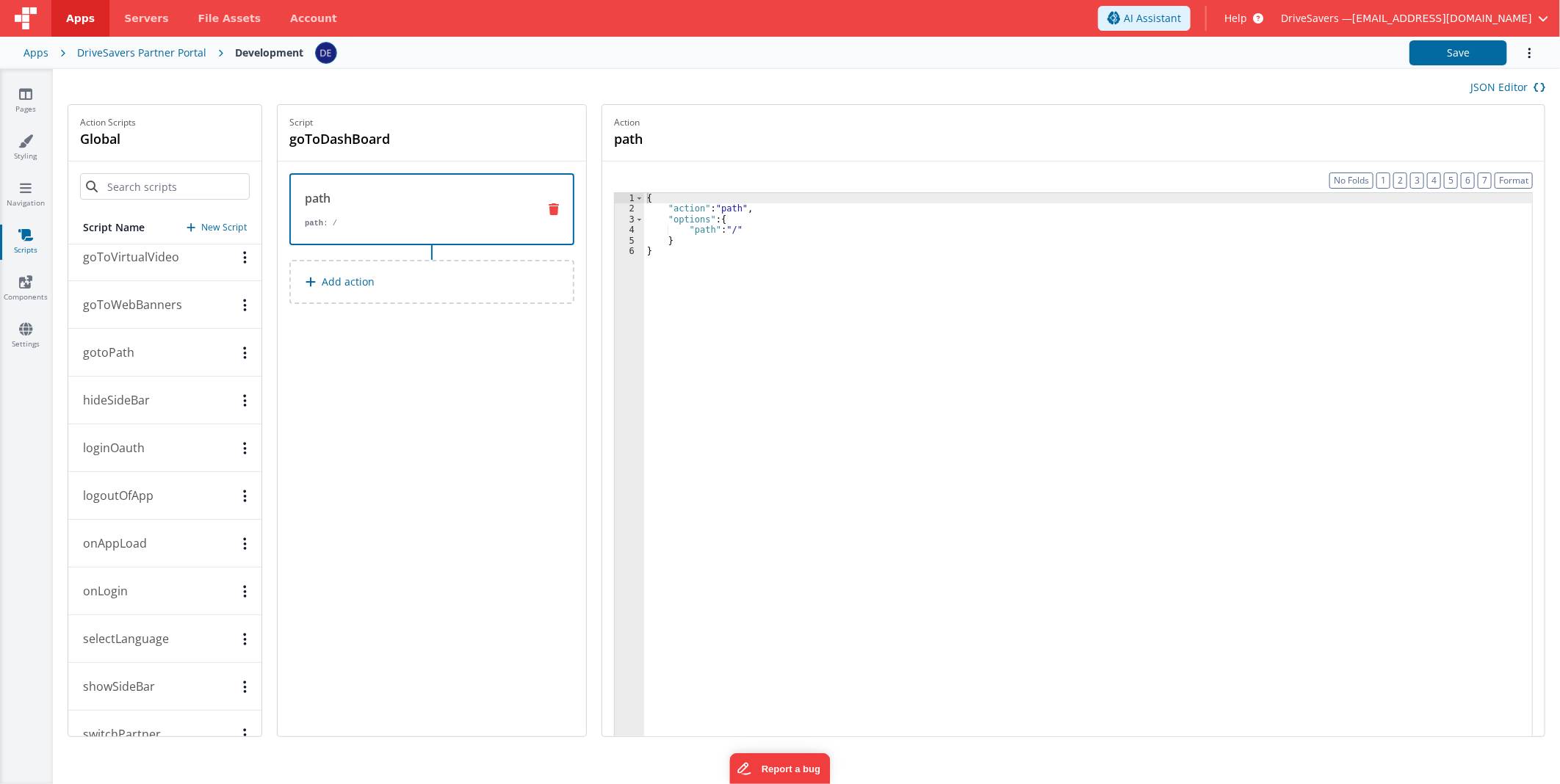
click at [123, 528] on button "onAppLoad" at bounding box center [165, 543] width 193 height 47
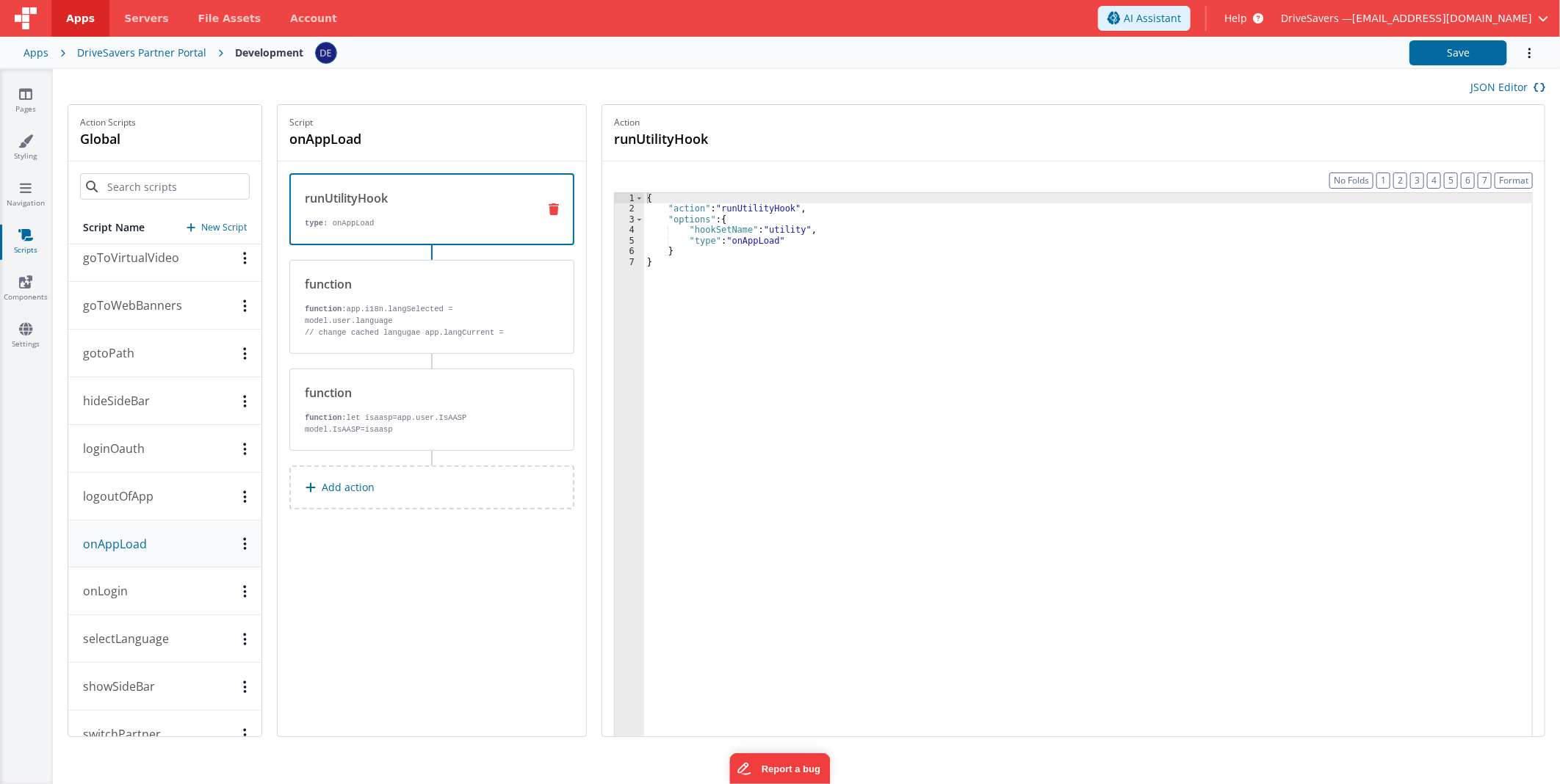
scroll to position [1061, 0]
click at [125, 485] on button "logoutOfApp" at bounding box center [165, 495] width 193 height 47
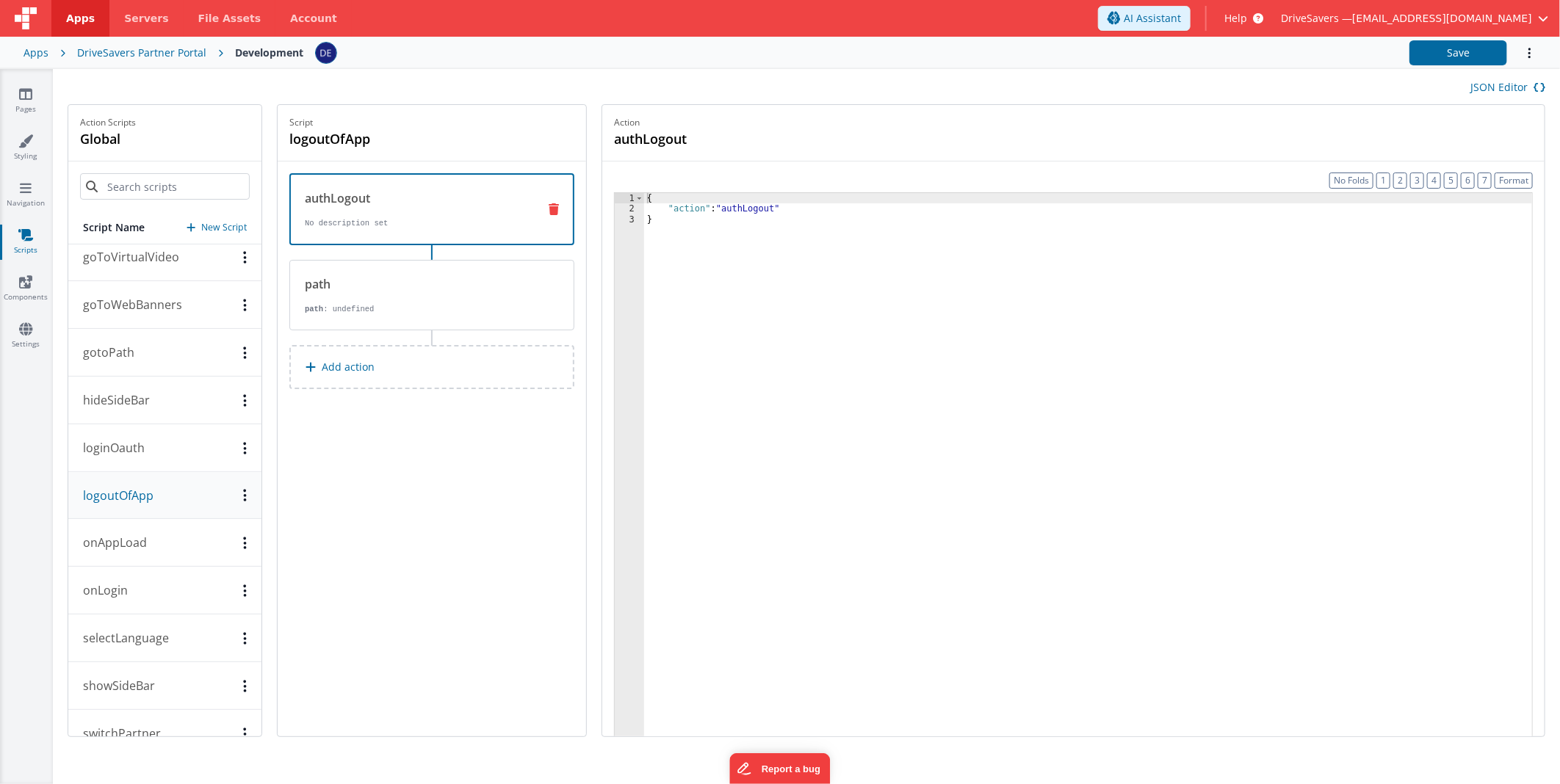
drag, startPoint x: 128, startPoint y: 439, endPoint x: 125, endPoint y: 392, distance: 47.1
click at [128, 438] on button "loginOauth" at bounding box center [165, 447] width 193 height 47
click at [125, 385] on button "hideSideBar" at bounding box center [165, 400] width 193 height 47
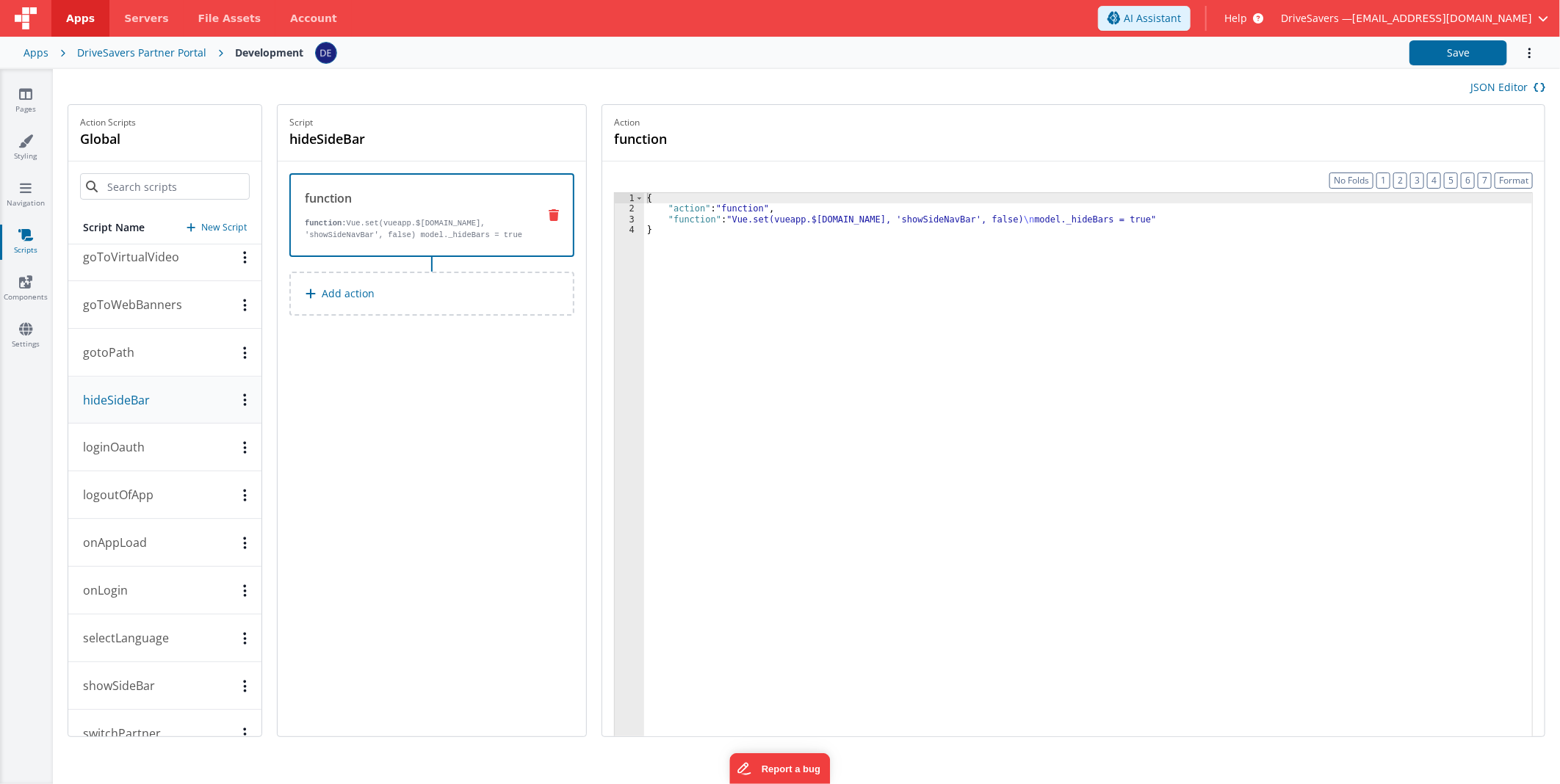
click at [114, 463] on button "loginOauth" at bounding box center [165, 447] width 193 height 47
click at [122, 490] on p "logoutOfApp" at bounding box center [114, 495] width 80 height 18
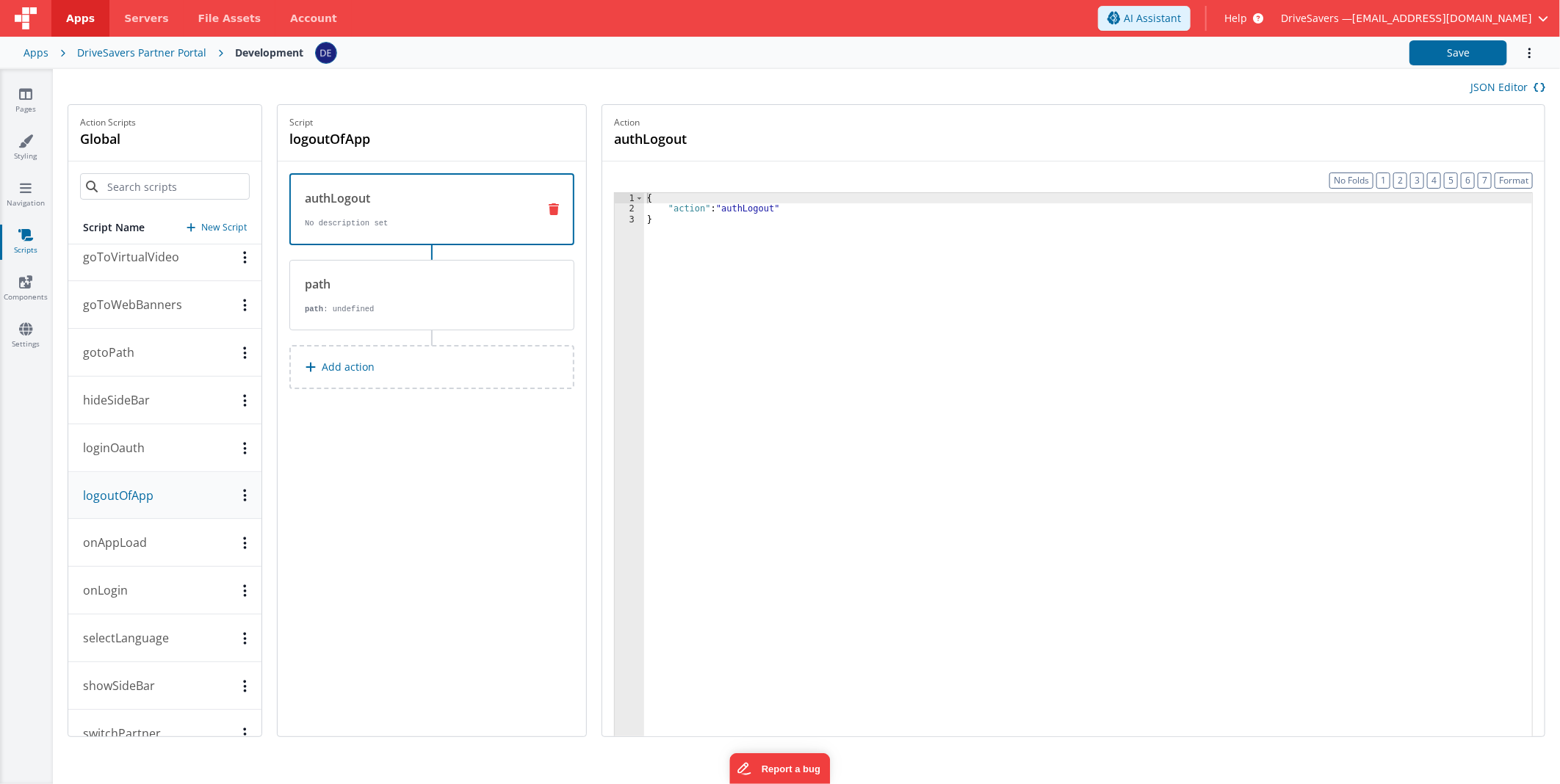
click at [127, 555] on button "onAppLoad" at bounding box center [165, 542] width 193 height 47
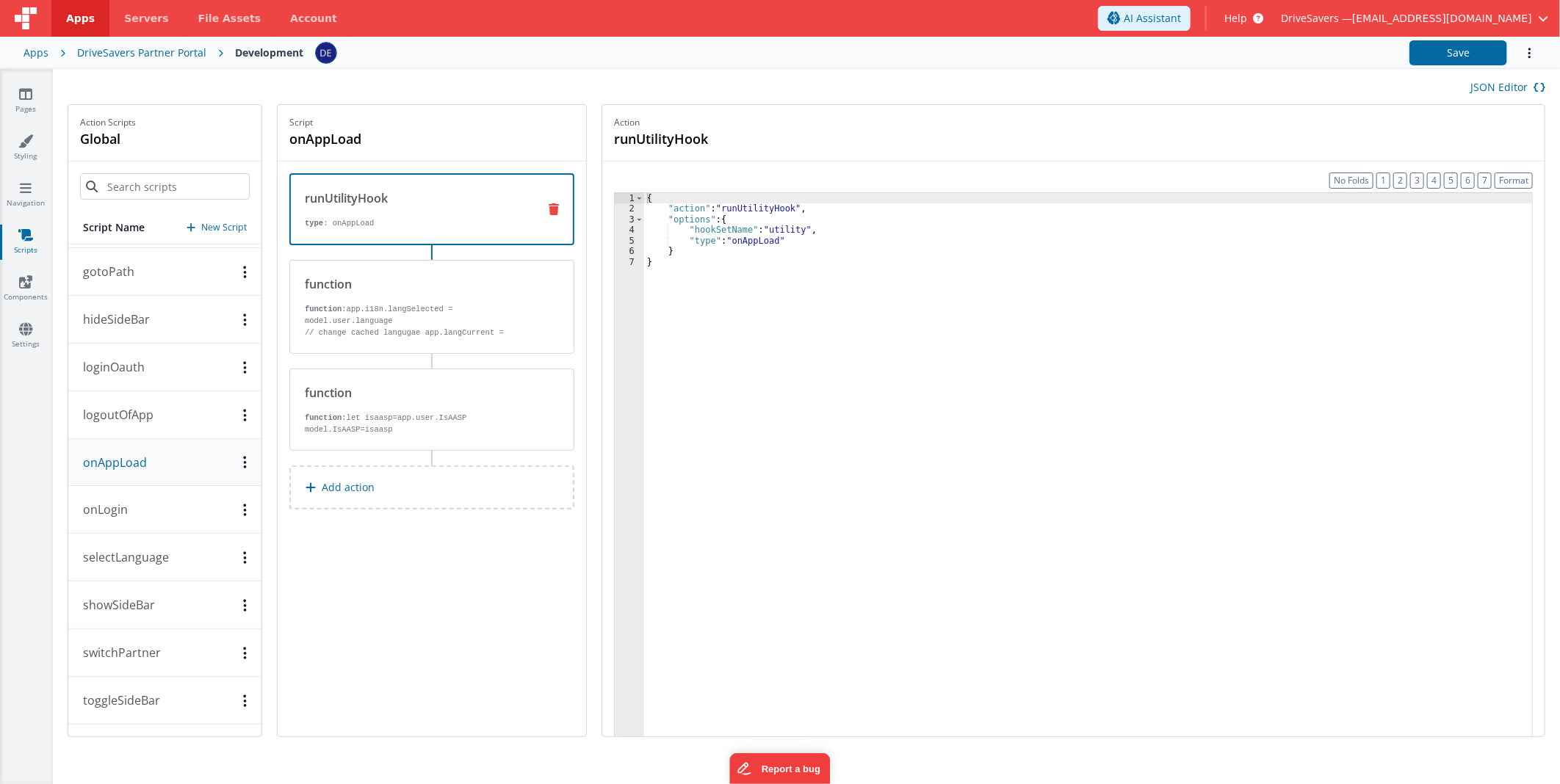
scroll to position [1144, 0]
click at [125, 567] on button "selectLanguage" at bounding box center [165, 557] width 193 height 47
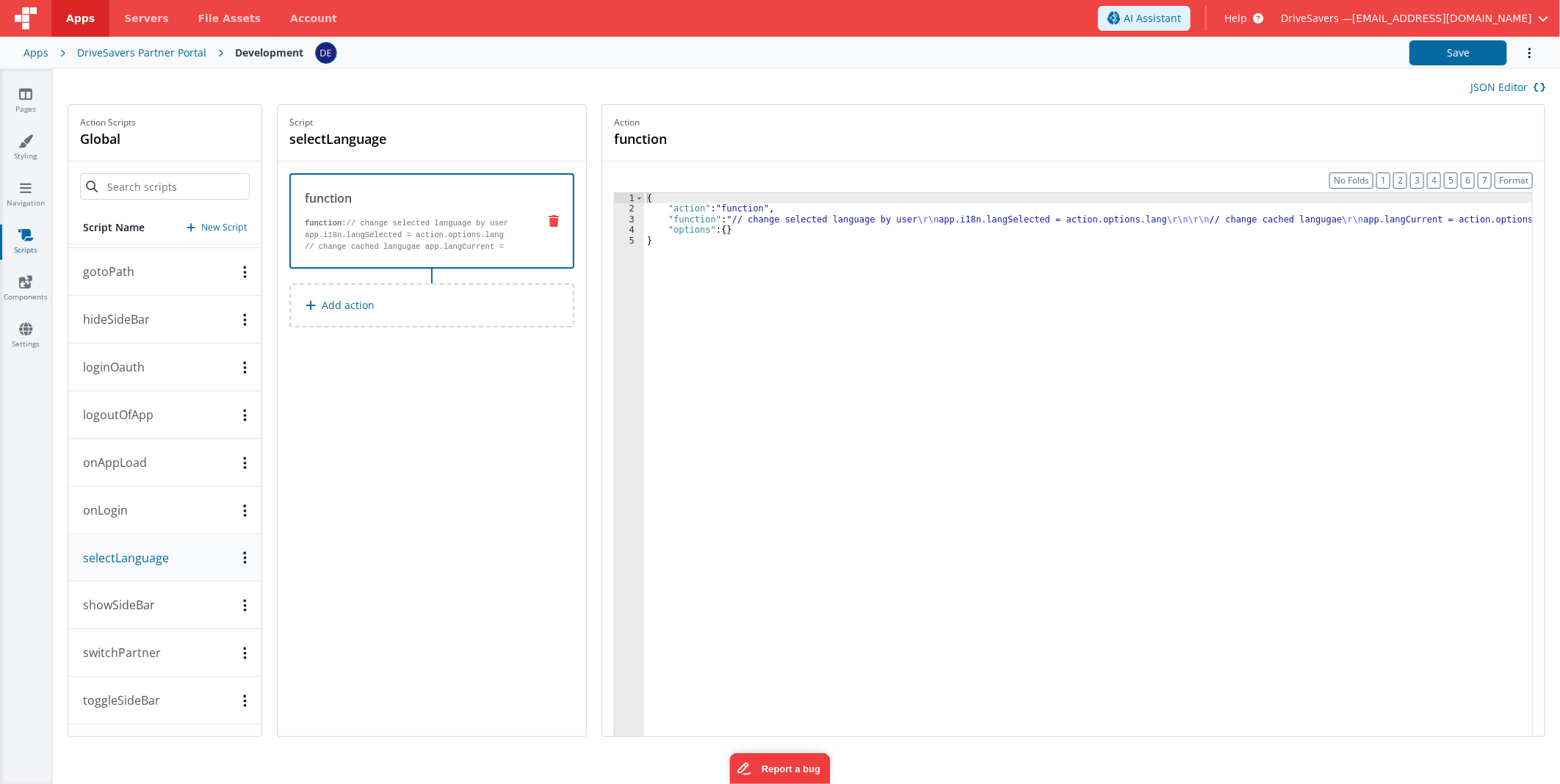
click at [125, 589] on button "showSideBar" at bounding box center [165, 604] width 193 height 47
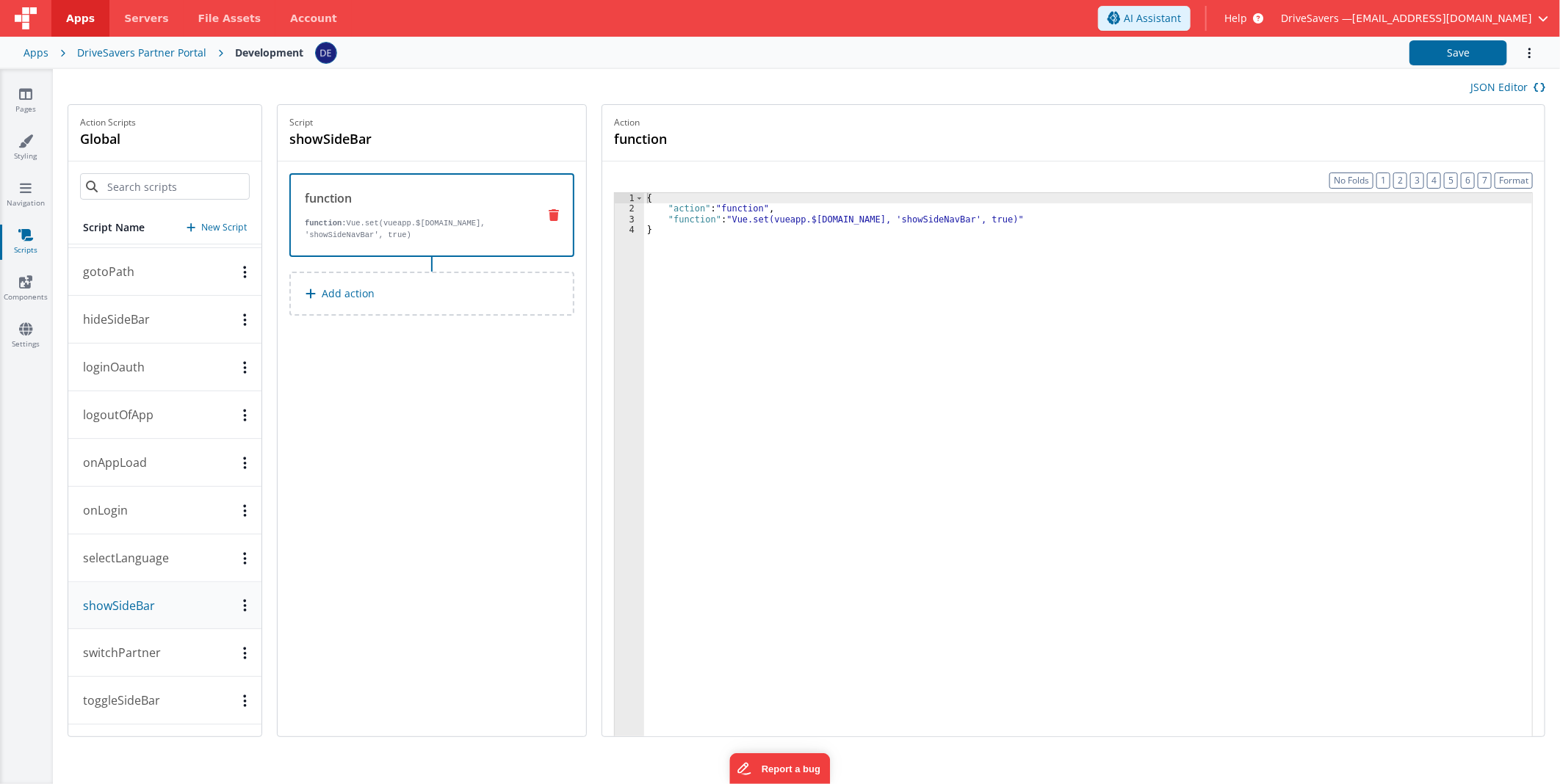
click at [120, 634] on button "switchPartner" at bounding box center [165, 652] width 193 height 47
click at [118, 680] on button "toggleSideBar" at bounding box center [165, 700] width 193 height 47
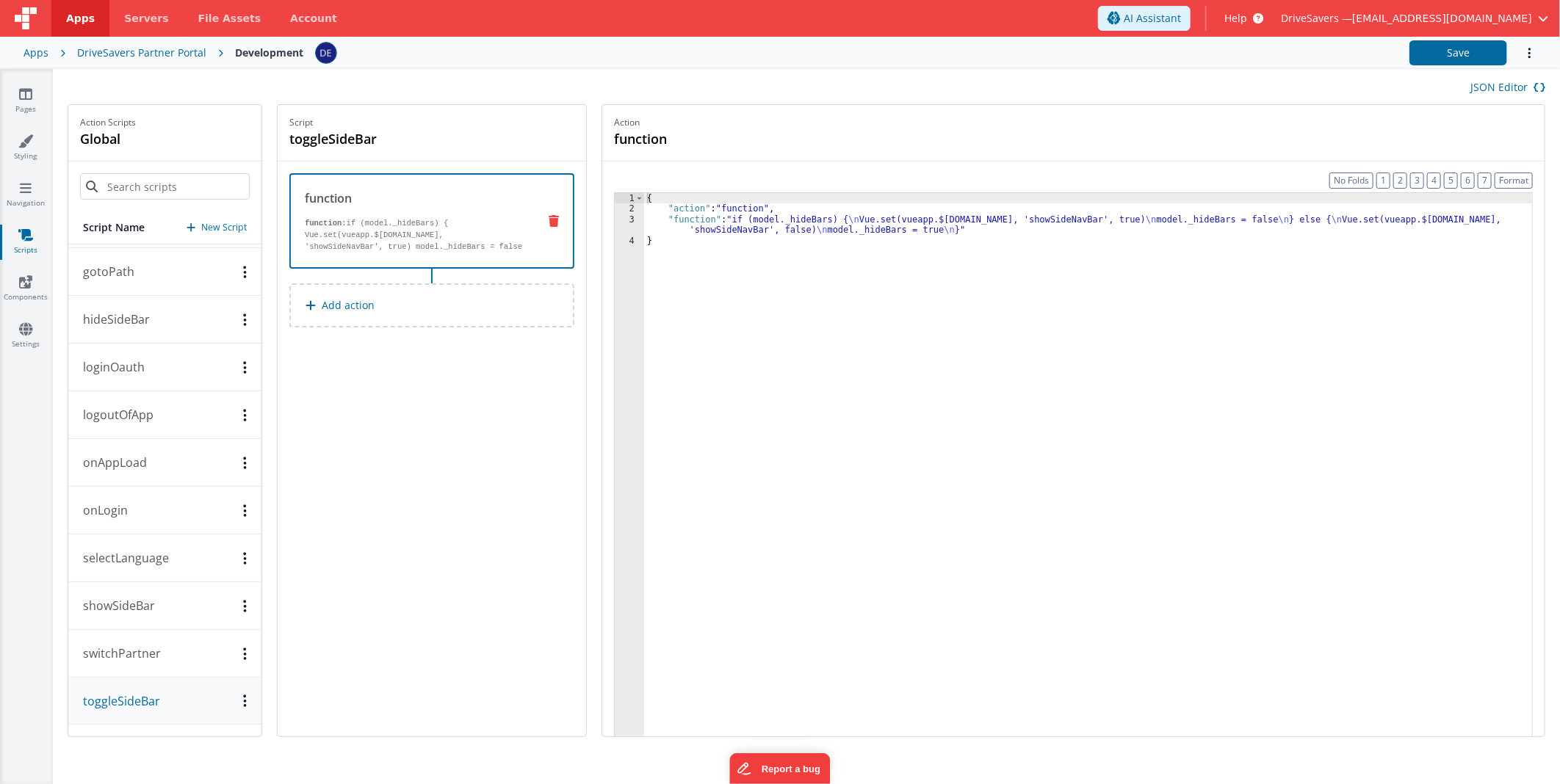
click at [118, 652] on p "switchPartner" at bounding box center [117, 653] width 87 height 18
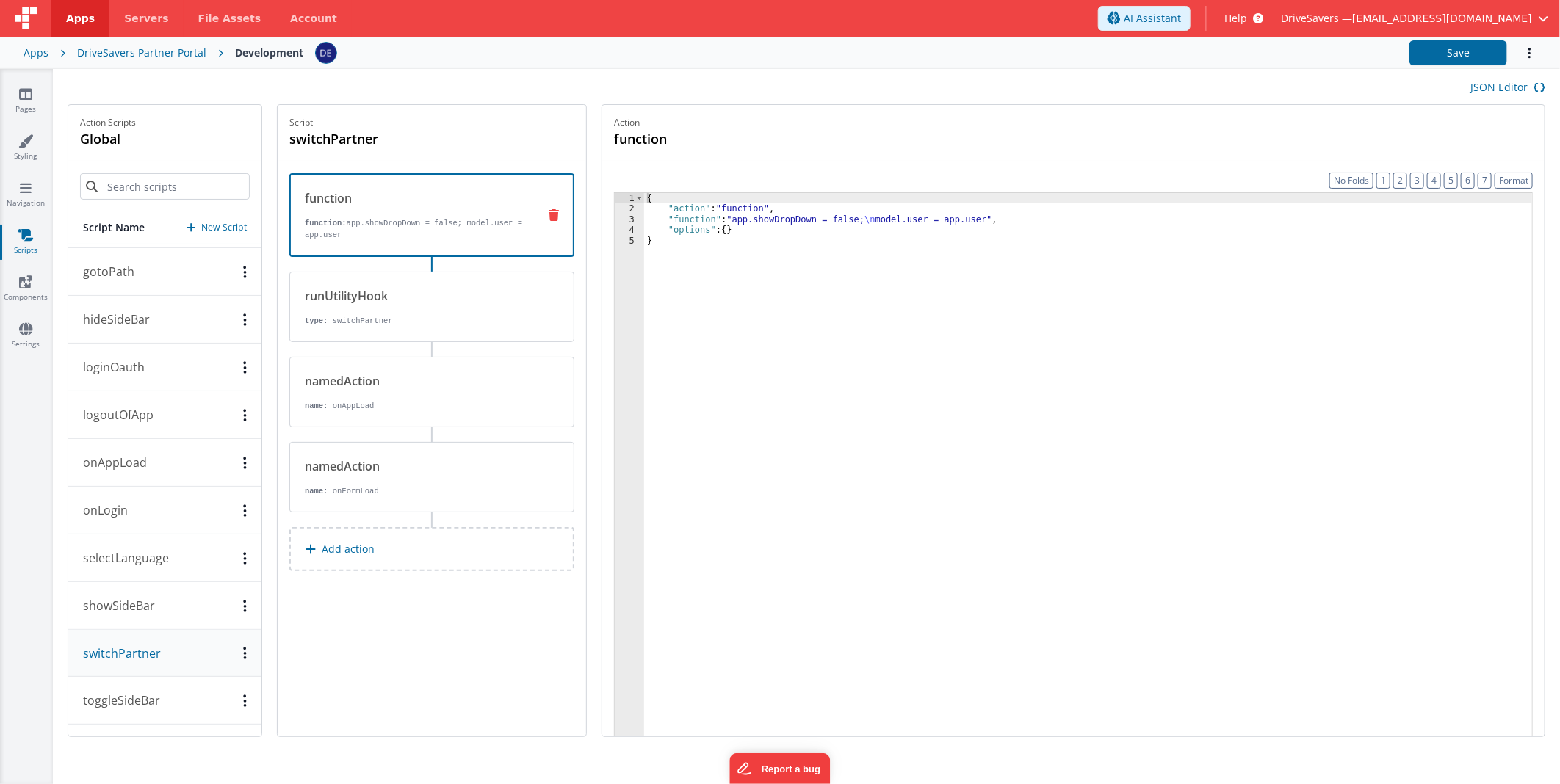
click at [119, 598] on p "showSideBar" at bounding box center [115, 606] width 81 height 18
click at [117, 569] on button "selectLanguage" at bounding box center [165, 558] width 193 height 47
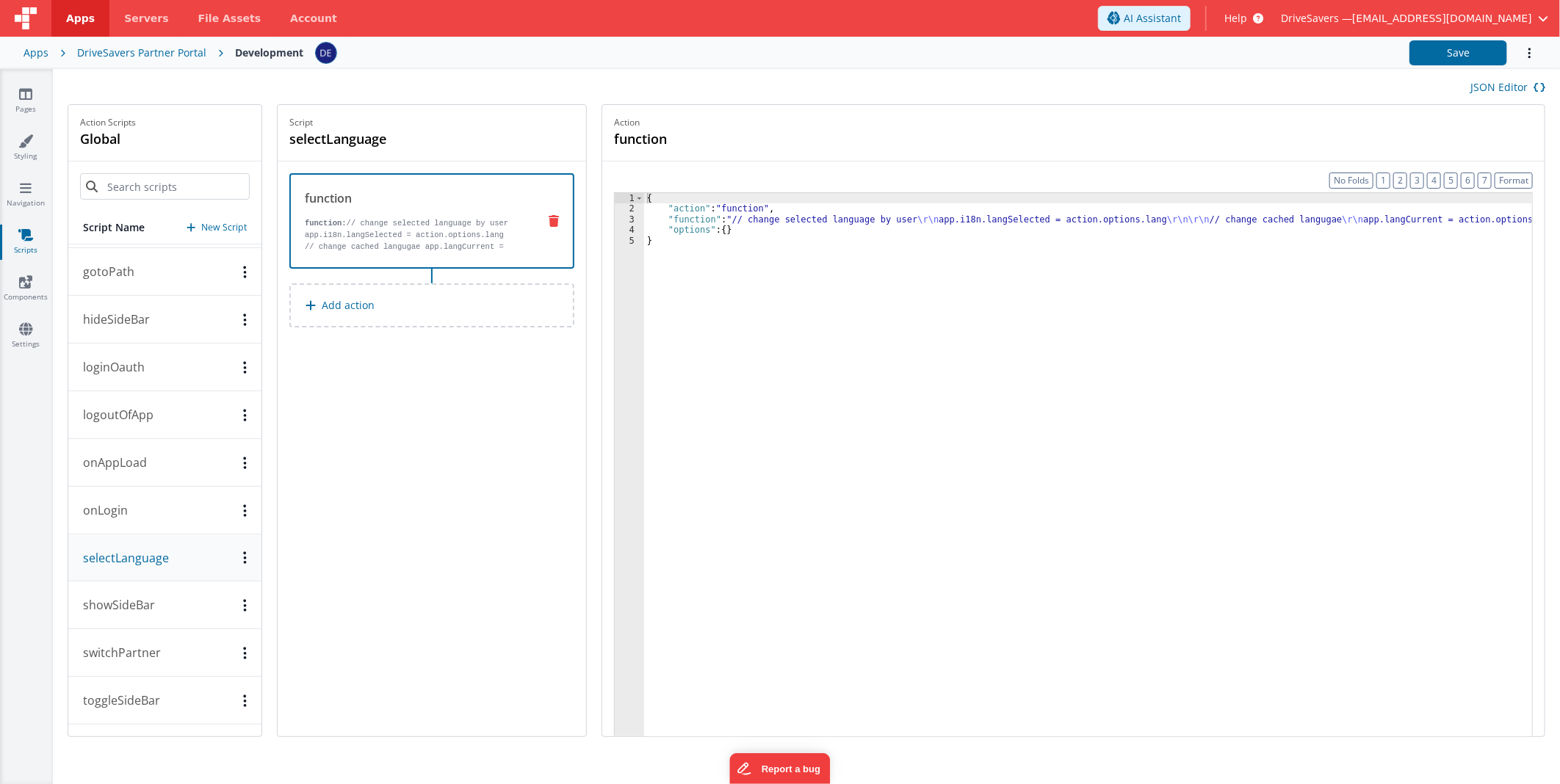
click at [423, 576] on div "Script selectLanguage function function: // change selected language by user ap…" at bounding box center [432, 420] width 308 height 631
click at [553, 83] on div "JSON Editor" at bounding box center [806, 87] width 1478 height 18
click at [717, 81] on div "JSON Editor" at bounding box center [806, 87] width 1478 height 18
drag, startPoint x: 720, startPoint y: 75, endPoint x: 766, endPoint y: 40, distance: 57.8
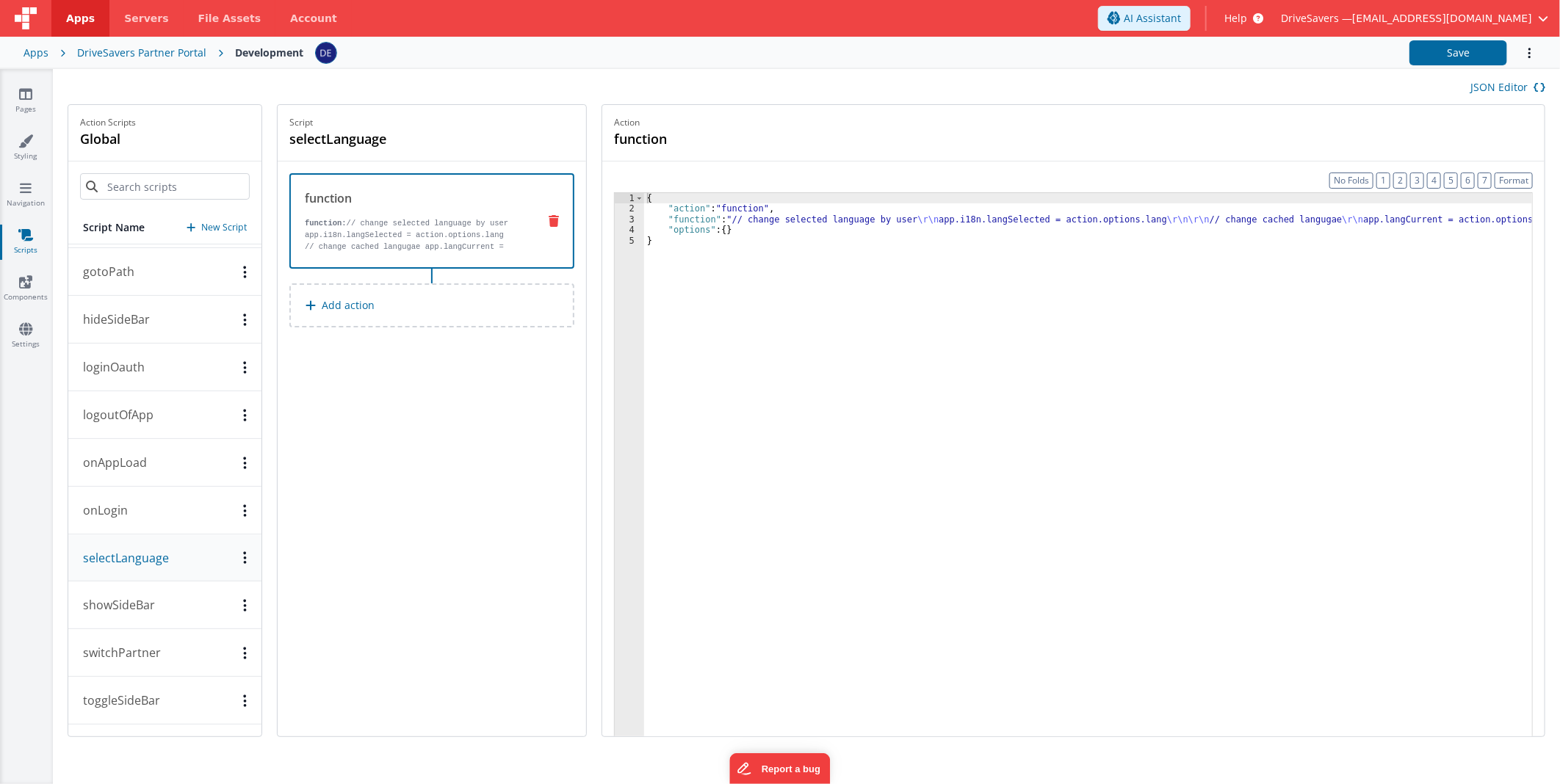
click at [720, 75] on div "JSON Editor" at bounding box center [806, 86] width 1507 height 35
click at [921, 24] on header "Apps Servers File Assets Account Some FUTURE Slot AI Assistant Help DriveSavers…" at bounding box center [780, 18] width 1560 height 37
click at [27, 103] on link "Pages" at bounding box center [25, 101] width 53 height 30
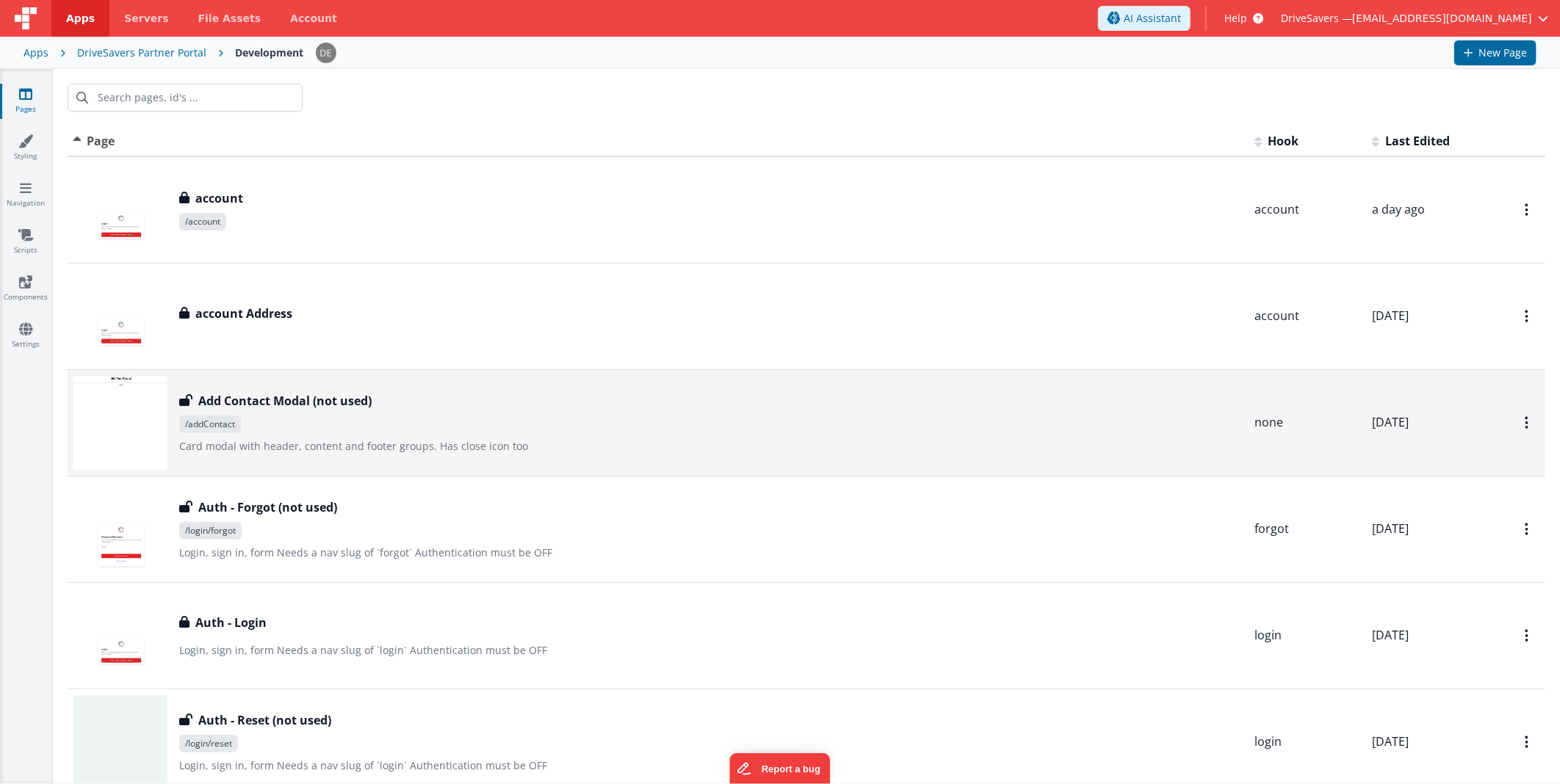
click at [422, 426] on span "/addContact" at bounding box center [710, 424] width 1063 height 18
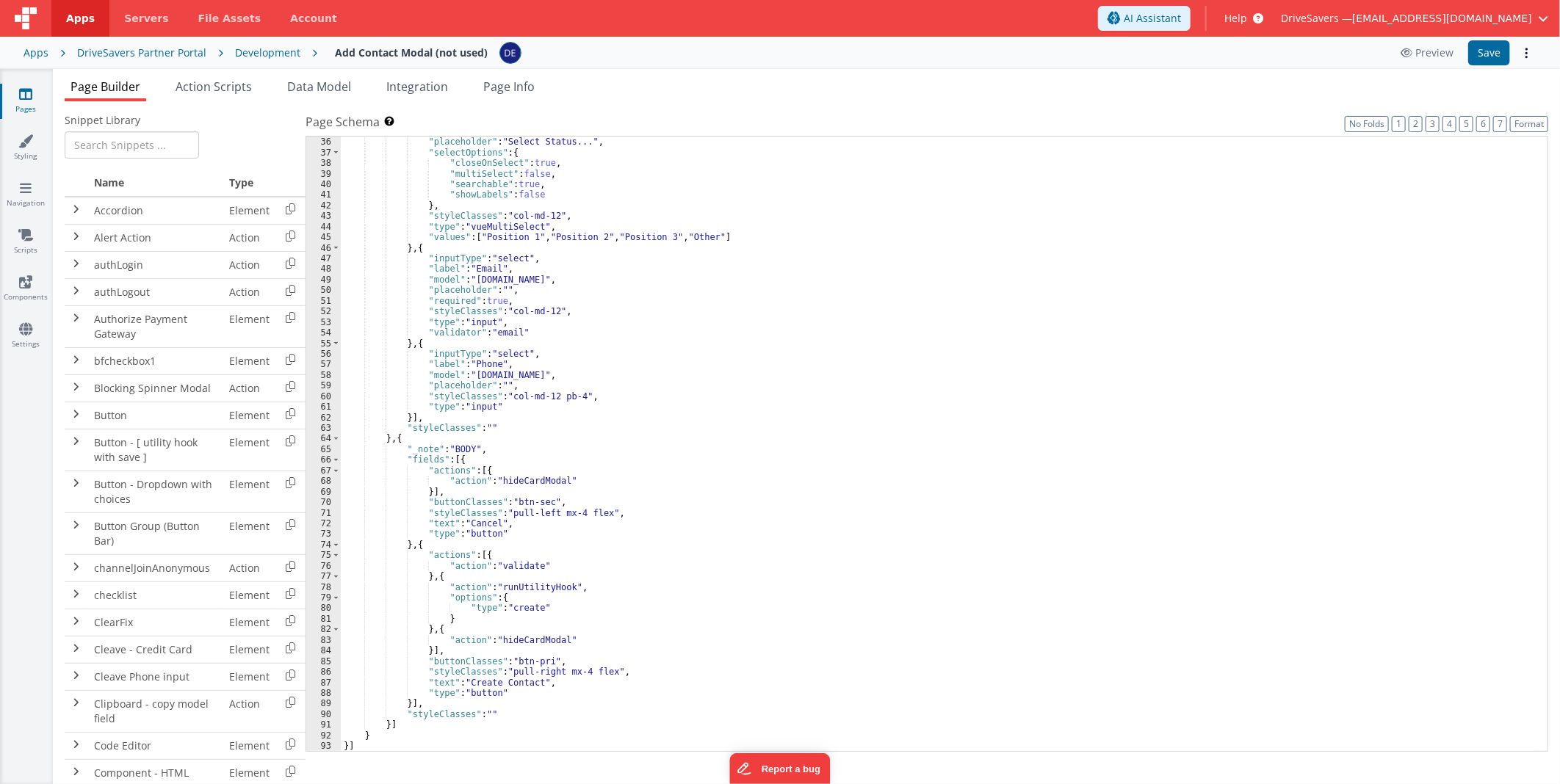
scroll to position [371, 0]
click at [419, 418] on div ""model" : "user.status" , "placeholder" : "Select Status..." , "selectOptions" …" at bounding box center [937, 444] width 1194 height 636
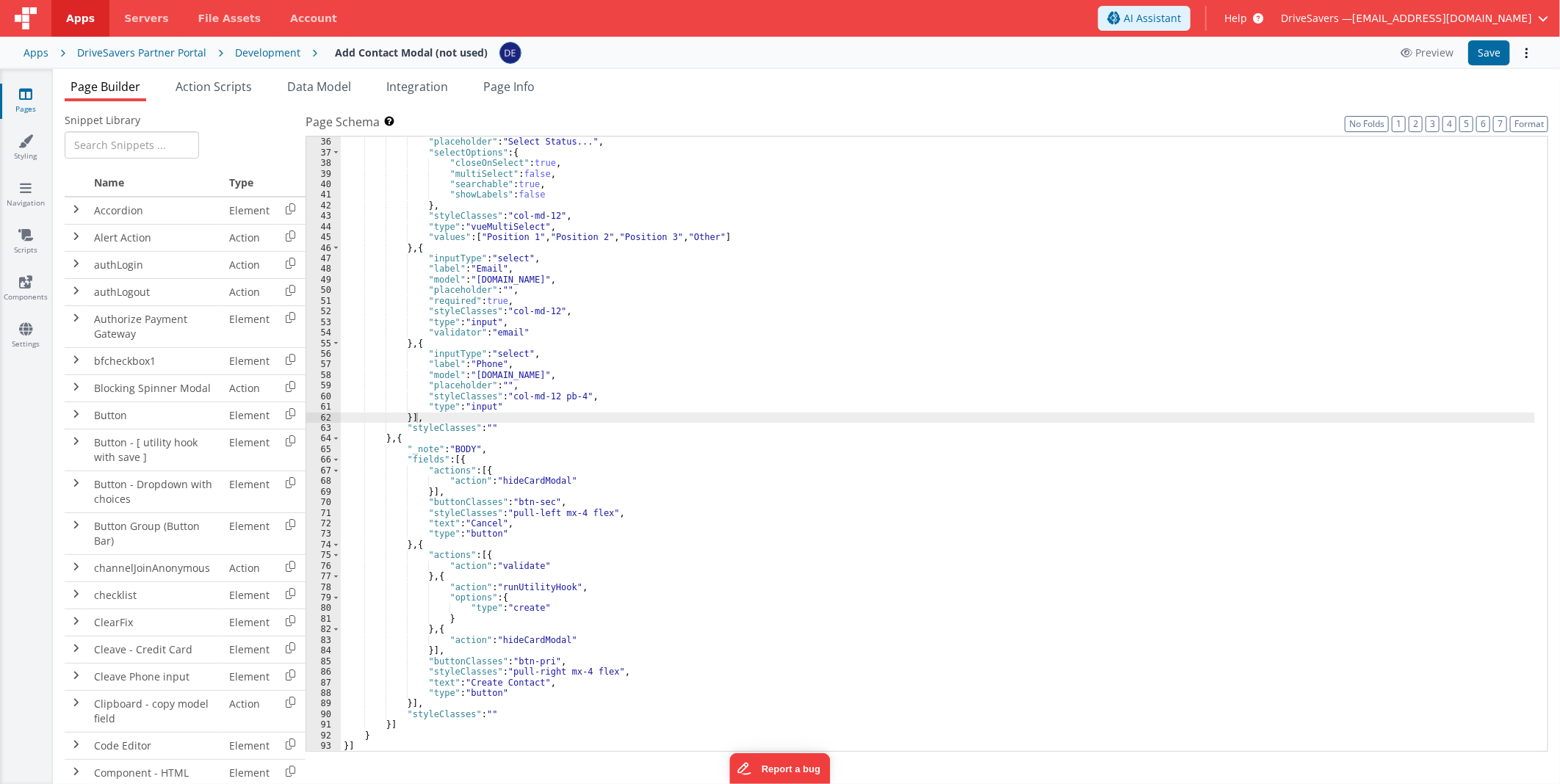
click at [656, 468] on div ""model" : "user.status" , "placeholder" : "Select Status..." , "selectOptions" …" at bounding box center [937, 444] width 1194 height 636
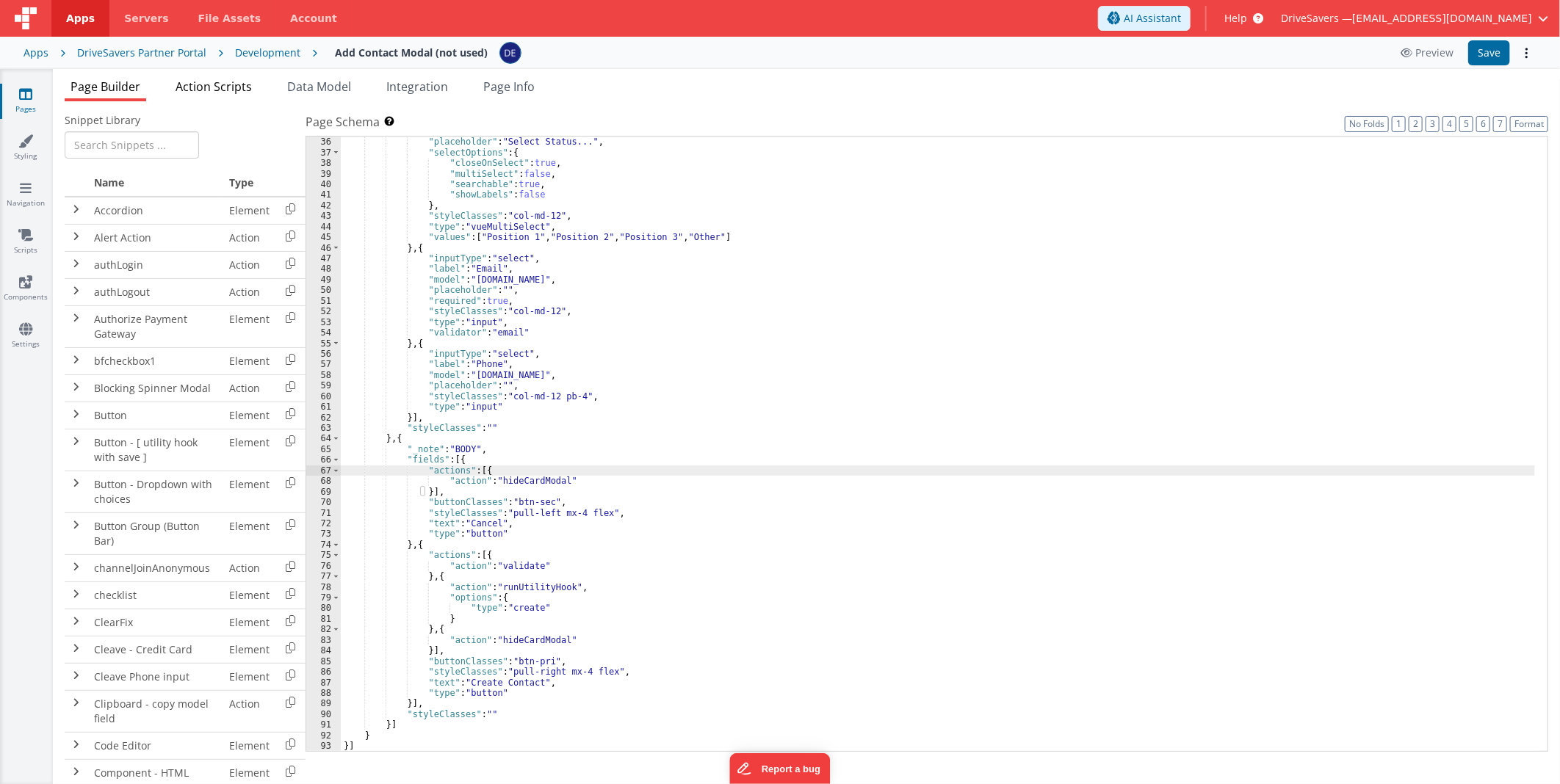
click at [222, 80] on span "Action Scripts" at bounding box center [213, 87] width 76 height 16
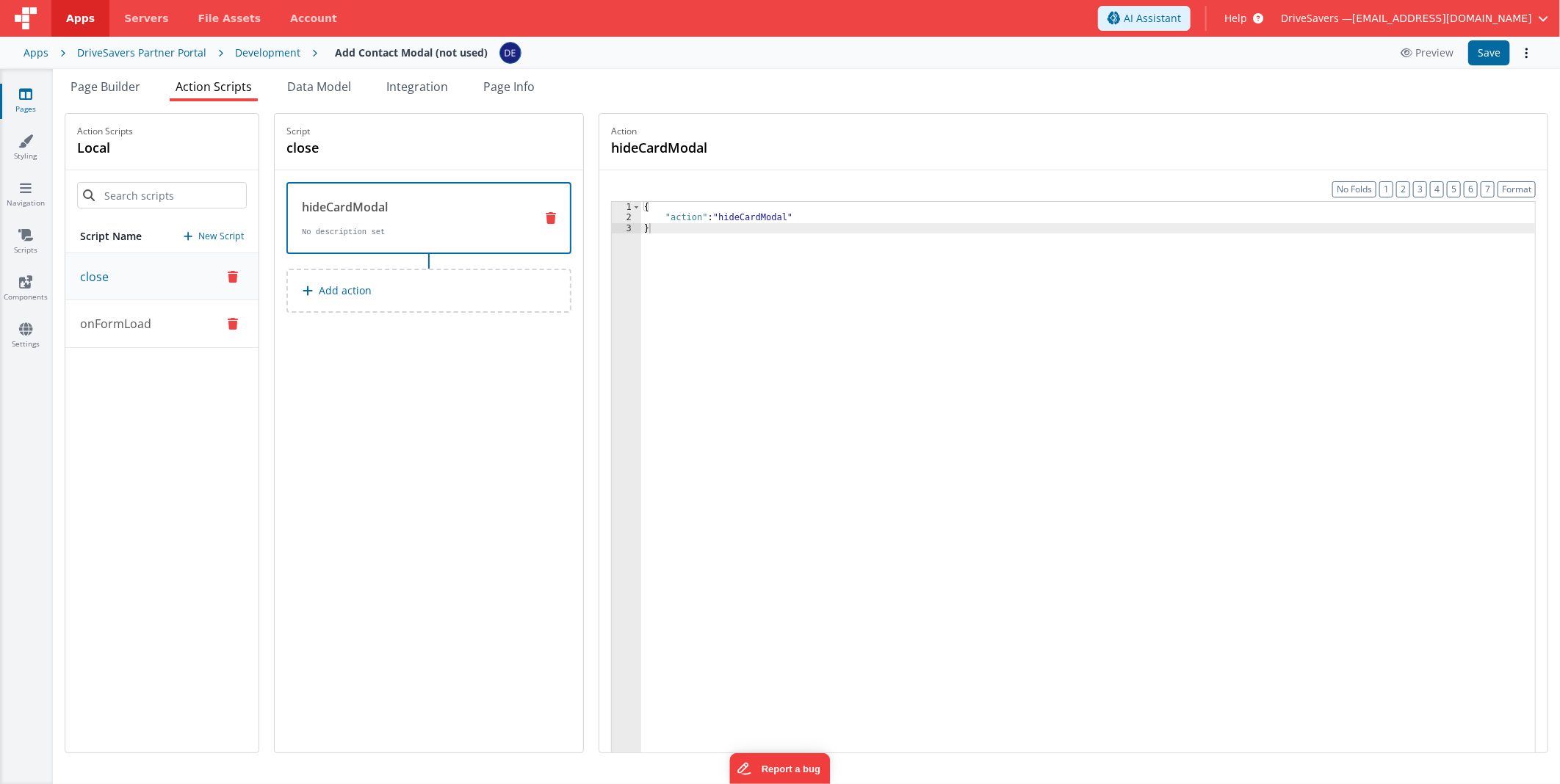
click at [116, 325] on p "onFormLoad" at bounding box center [111, 324] width 80 height 18
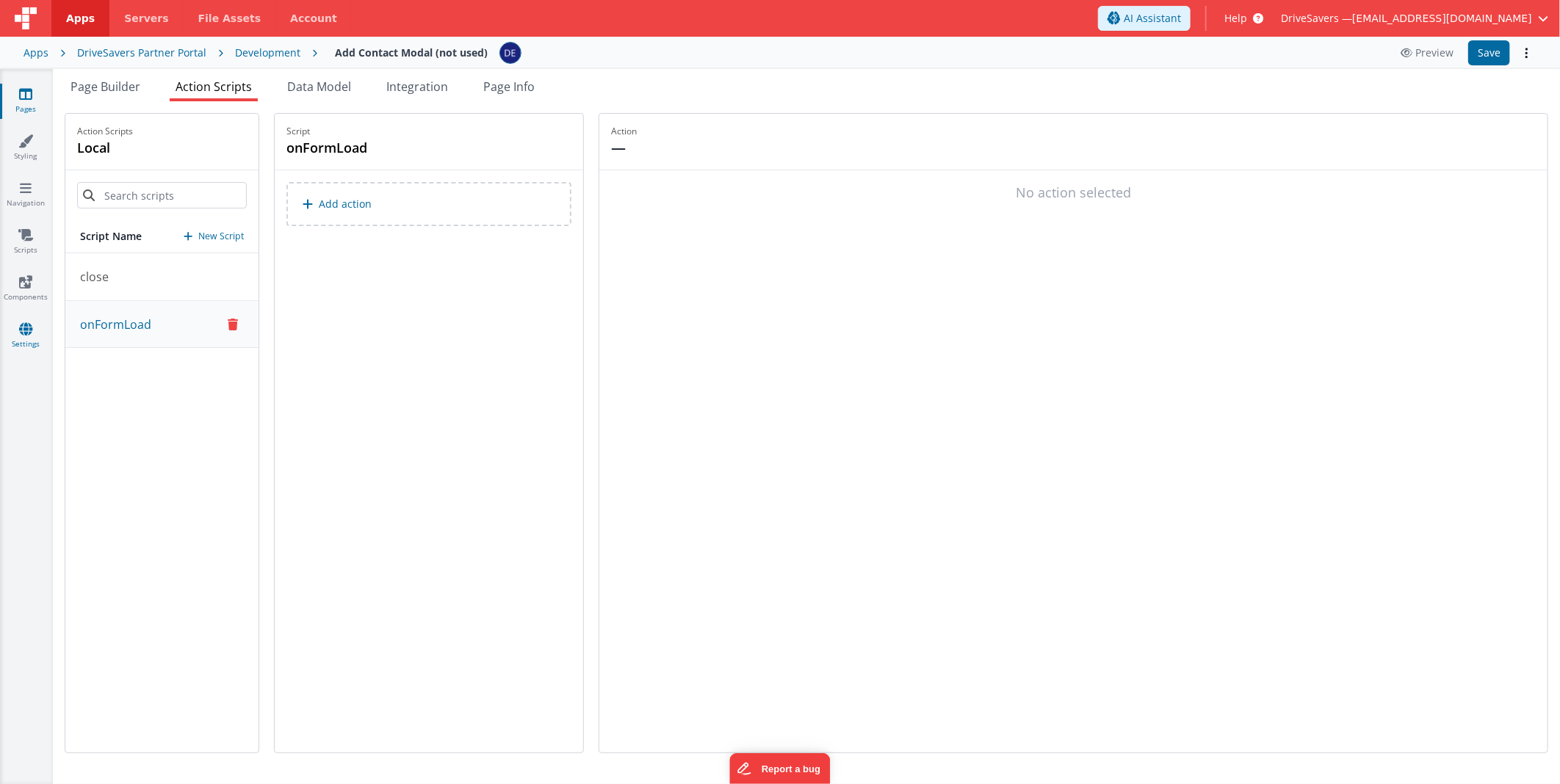
click at [122, 285] on button "close" at bounding box center [162, 277] width 193 height 47
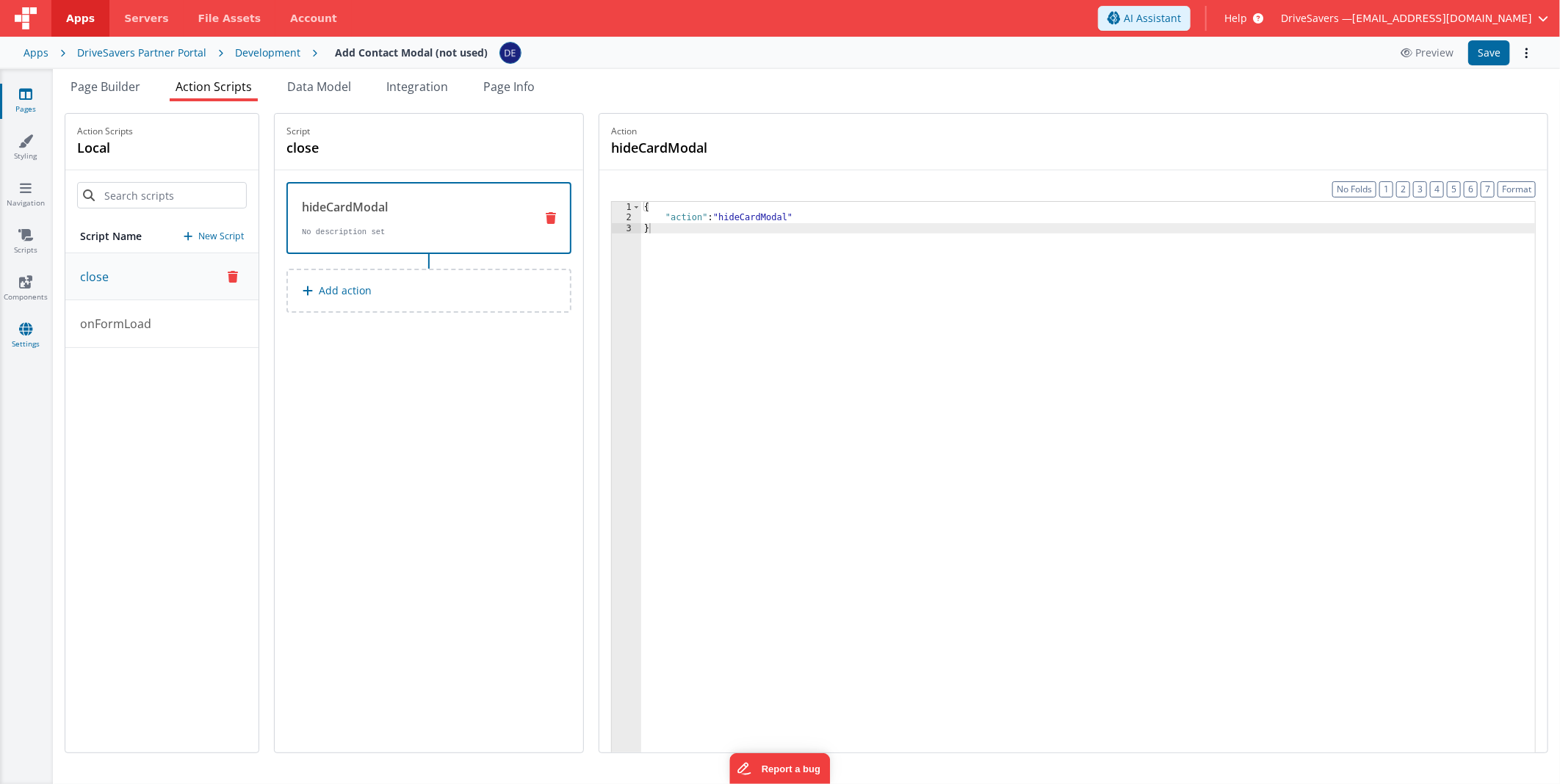
click at [35, 332] on link "Settings" at bounding box center [25, 336] width 53 height 30
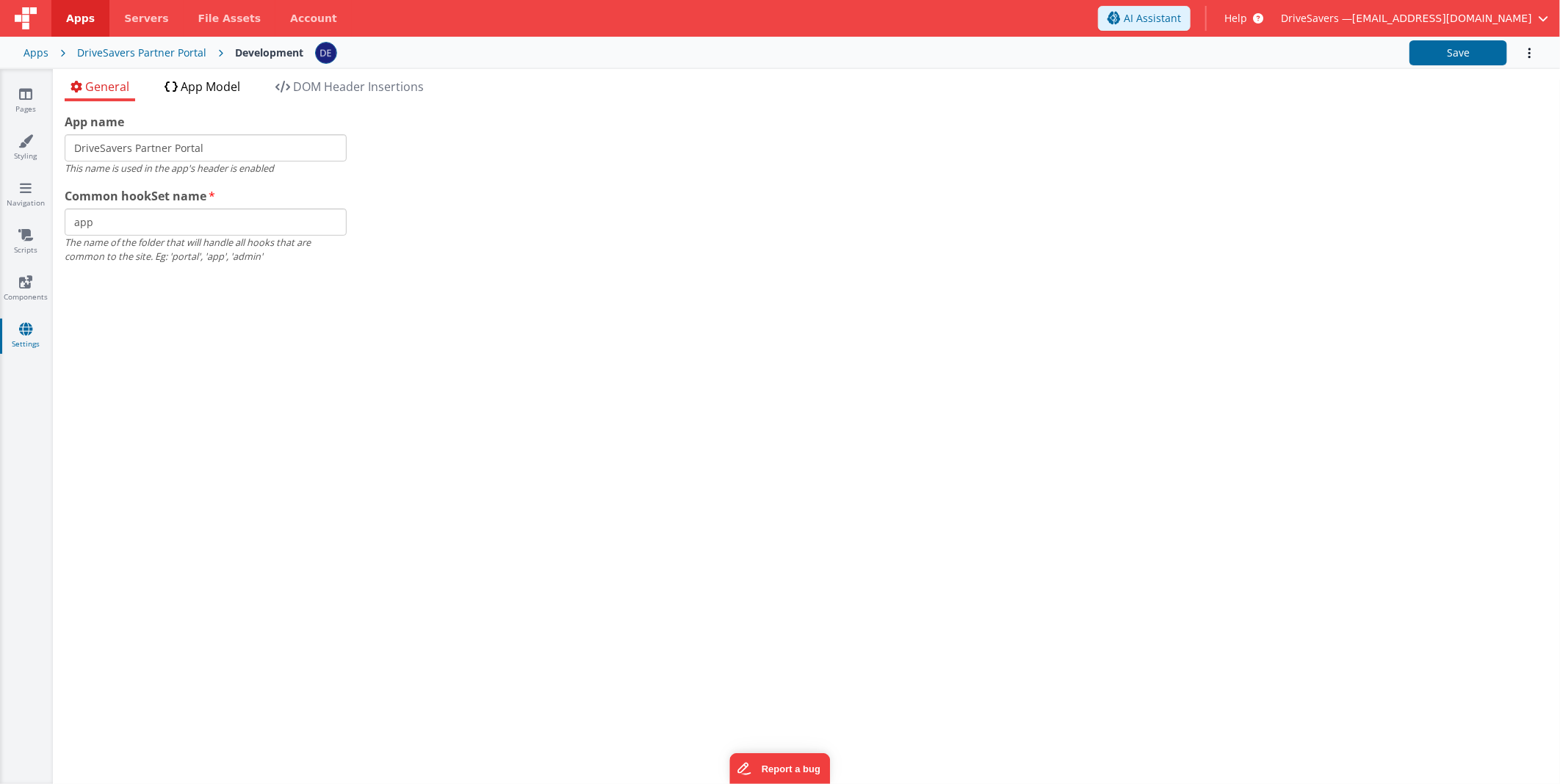
click at [209, 89] on span "App Model" at bounding box center [210, 87] width 59 height 16
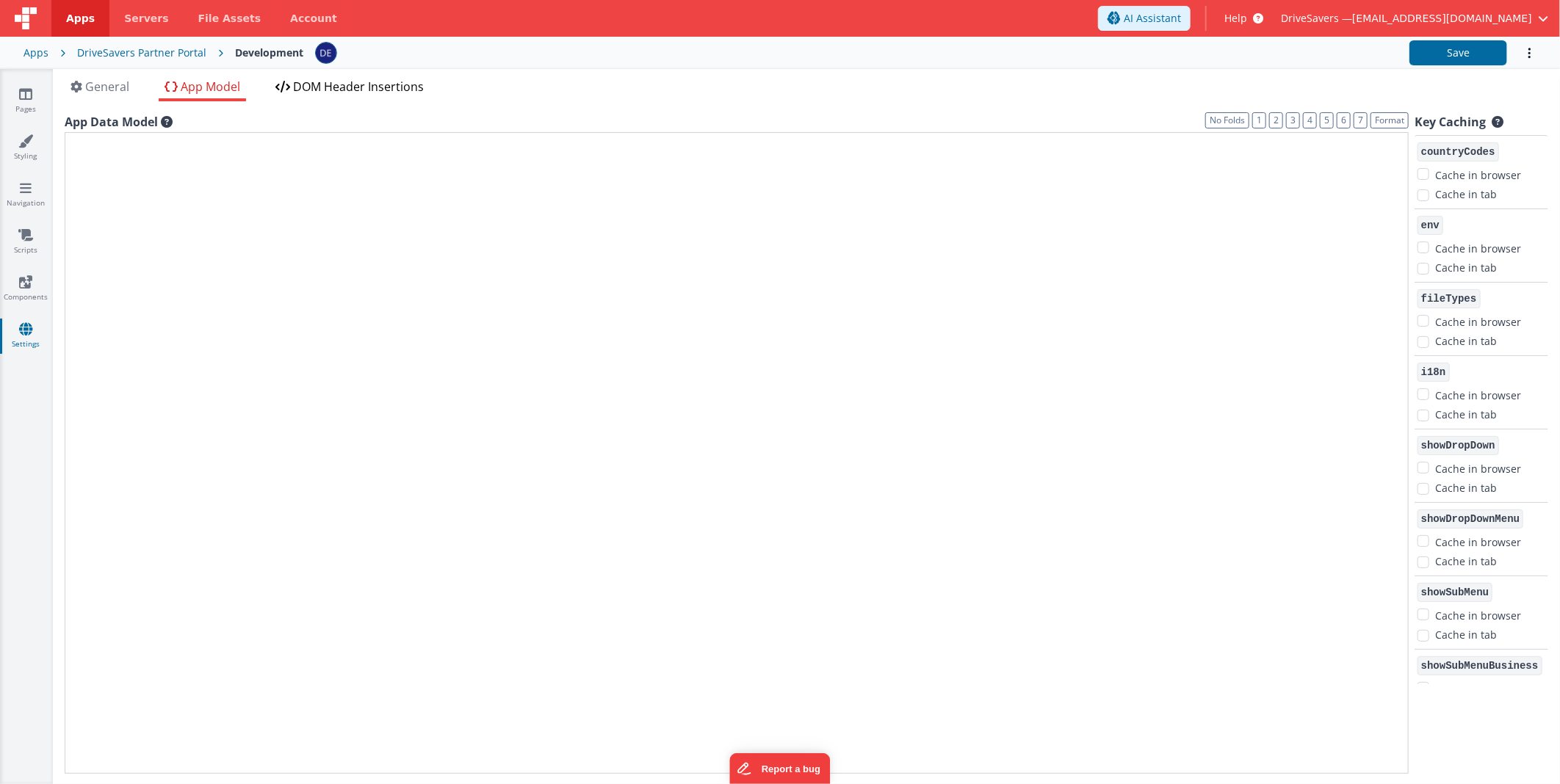
click at [327, 91] on span "DOM Header Insertions" at bounding box center [358, 87] width 131 height 16
